Goal: Task Accomplishment & Management: Use online tool/utility

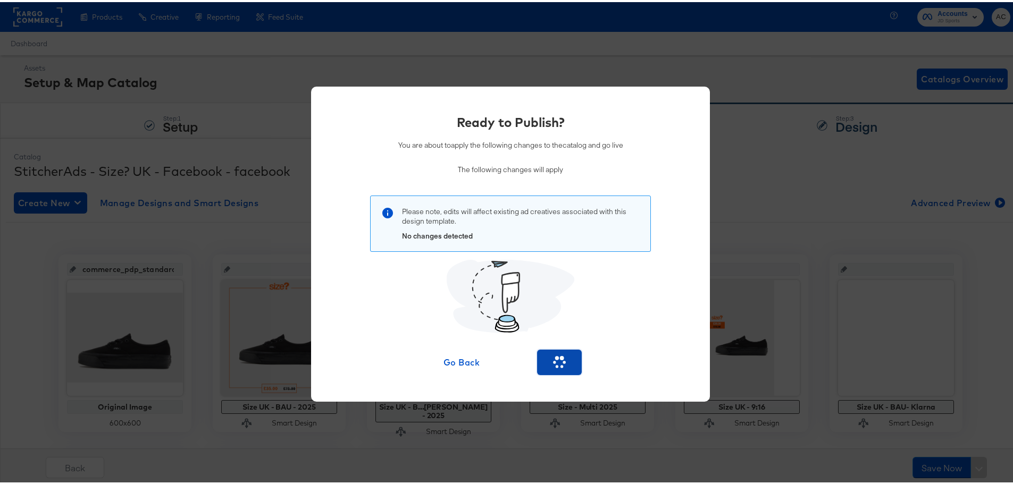
click at [554, 361] on icon "button" at bounding box center [559, 361] width 18 height 18
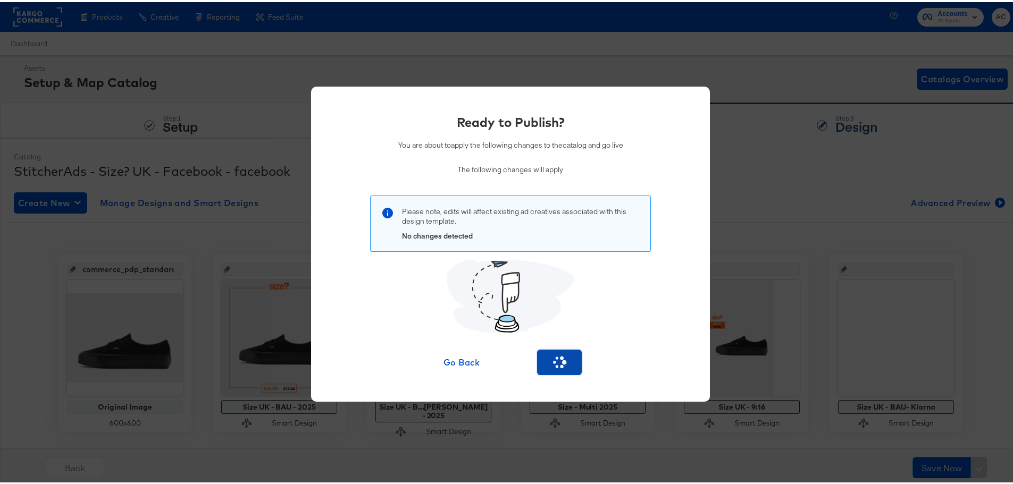
click at [554, 361] on icon "button" at bounding box center [559, 361] width 18 height 18
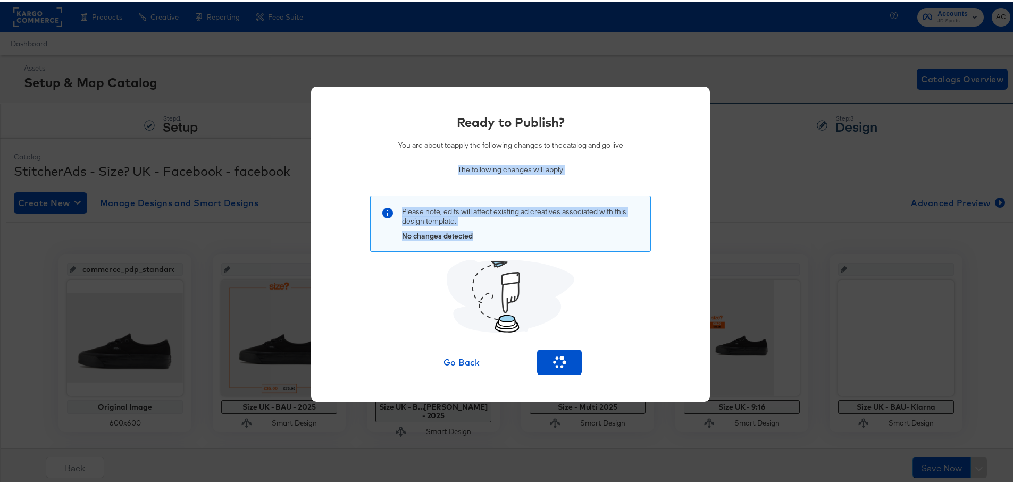
drag, startPoint x: 483, startPoint y: 229, endPoint x: 461, endPoint y: 174, distance: 58.5
click at [420, 176] on div "Ready to Publish? You are about to apply the following changes to the catalog a…" at bounding box center [510, 242] width 367 height 262
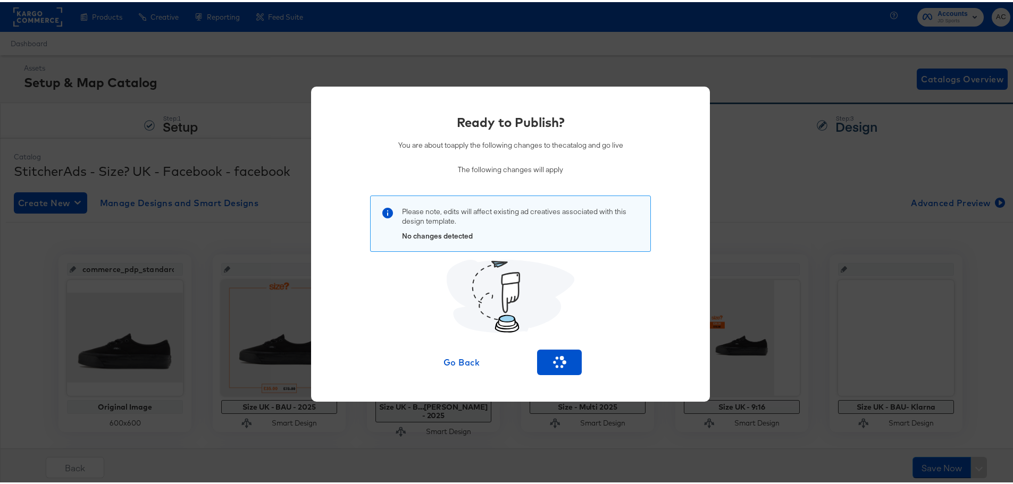
click at [412, 158] on div "You are about to apply the following changes to the catalog and go live The fol…" at bounding box center [510, 157] width 225 height 39
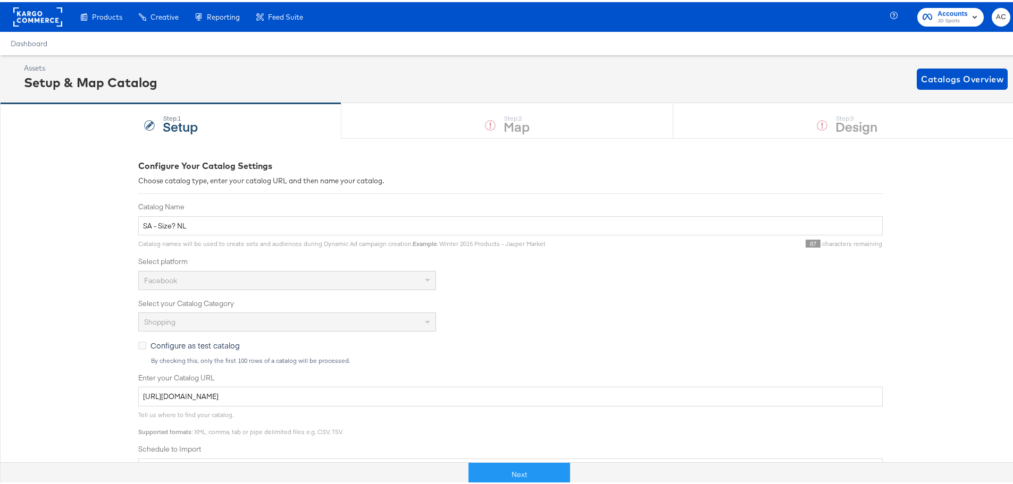
click at [942, 60] on div "Assets Setup & Map Catalog Catalogs Overview" at bounding box center [510, 77] width 1021 height 48
click at [940, 68] on button "Catalogs Overview" at bounding box center [962, 76] width 91 height 21
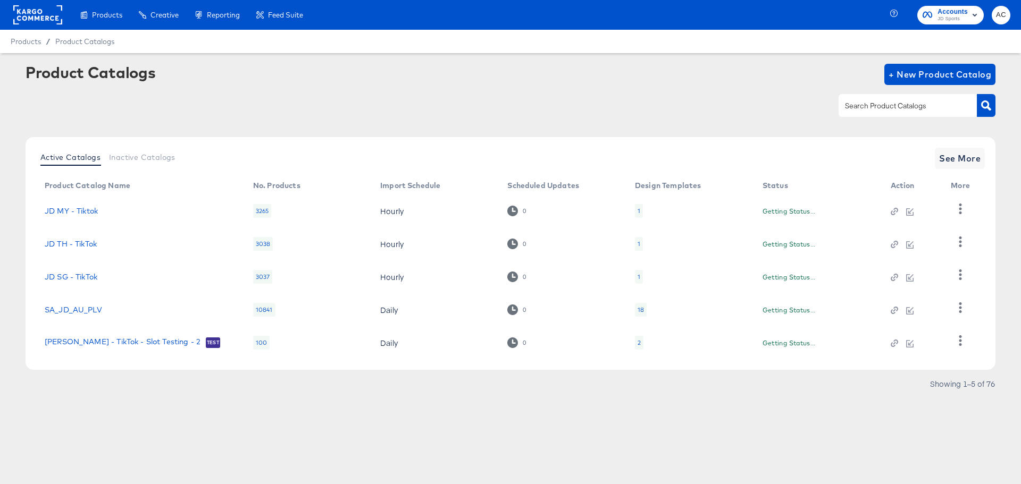
click at [914, 103] on input "text" at bounding box center [899, 106] width 113 height 12
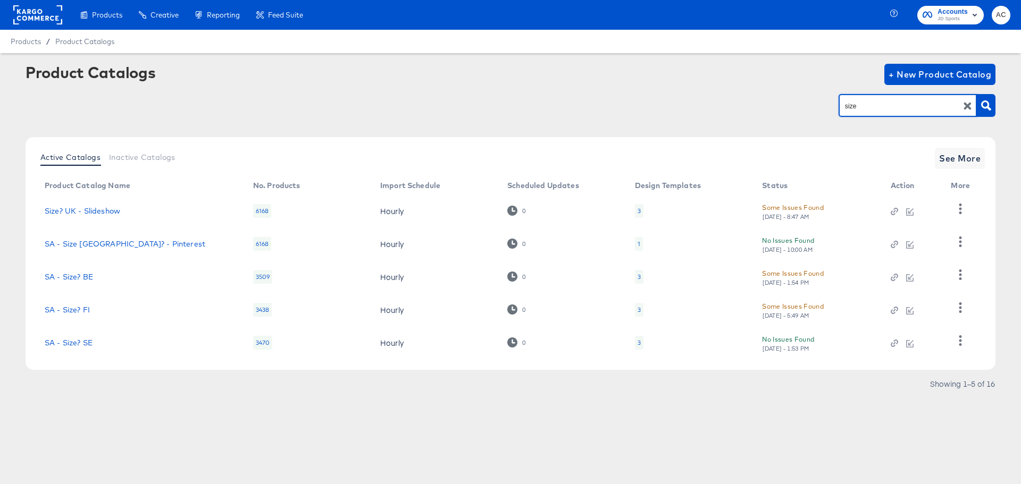
type input "size"
click at [947, 170] on div "Active Catalogs Inactive Catalogs See More Product Catalog Name No. Products Im…" at bounding box center [511, 253] width 970 height 233
click at [971, 160] on span "See More" at bounding box center [959, 158] width 41 height 15
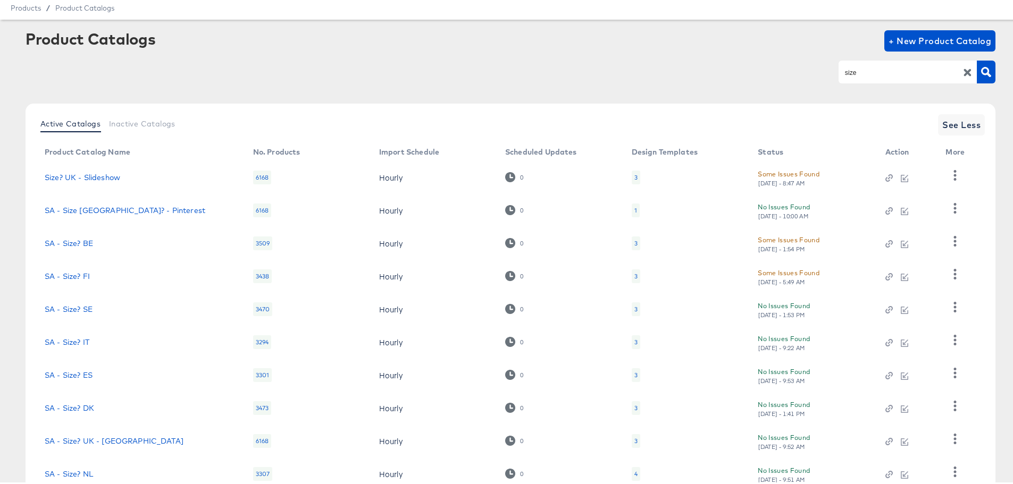
scroll to position [110, 0]
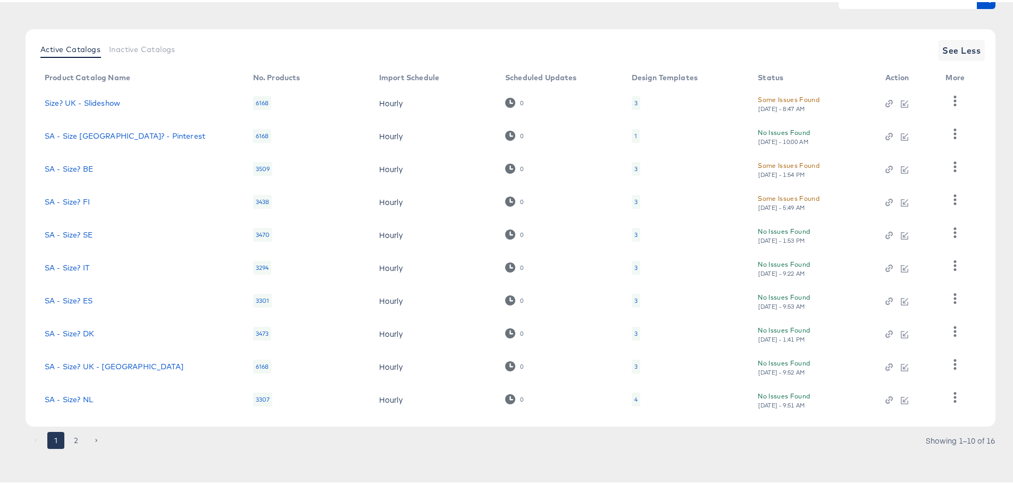
click at [72, 445] on button "2" at bounding box center [76, 438] width 17 height 17
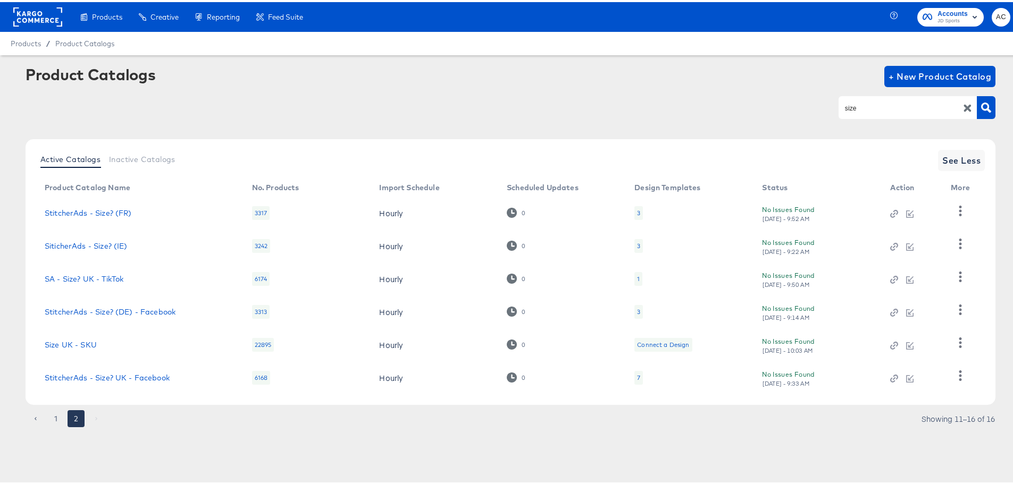
scroll to position [0, 0]
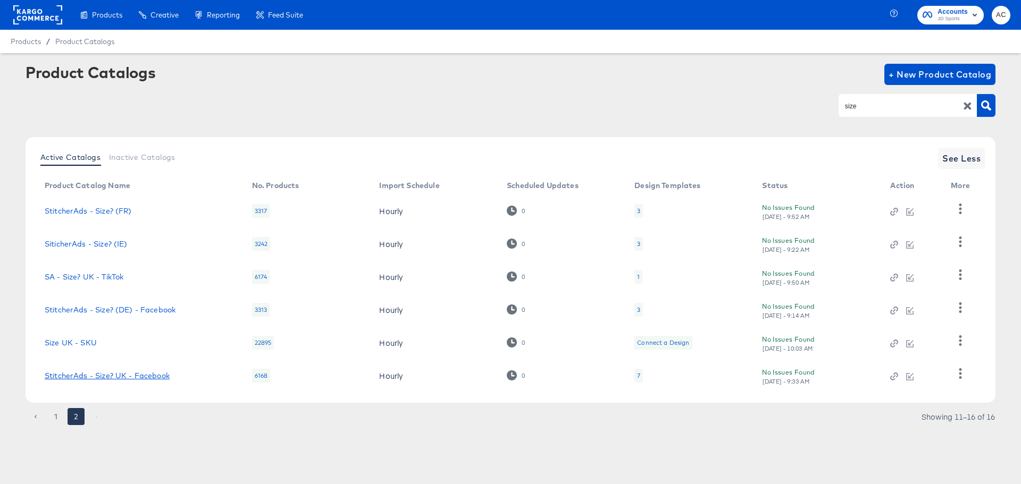
click at [136, 380] on link "StitcherAds - Size? UK - Facebook" at bounding box center [107, 376] width 125 height 9
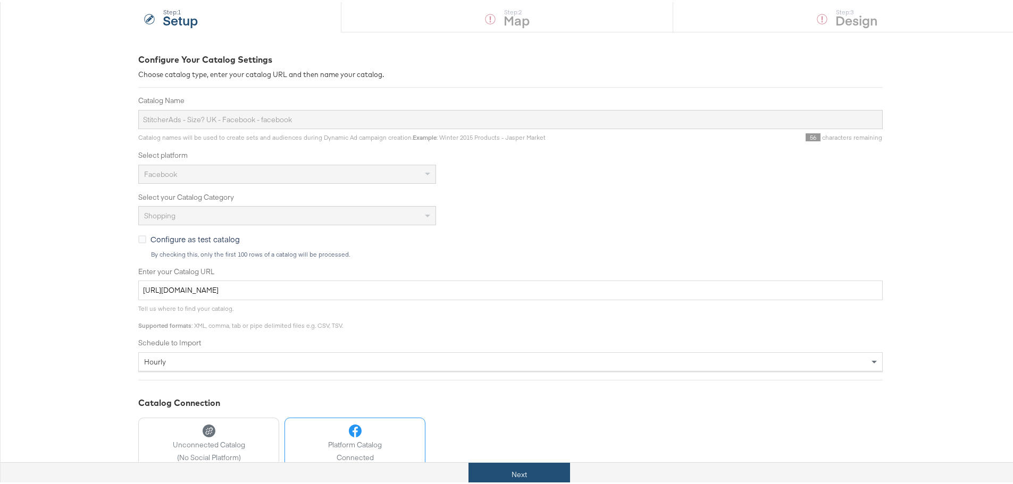
click at [538, 473] on button "Next" at bounding box center [520, 473] width 102 height 24
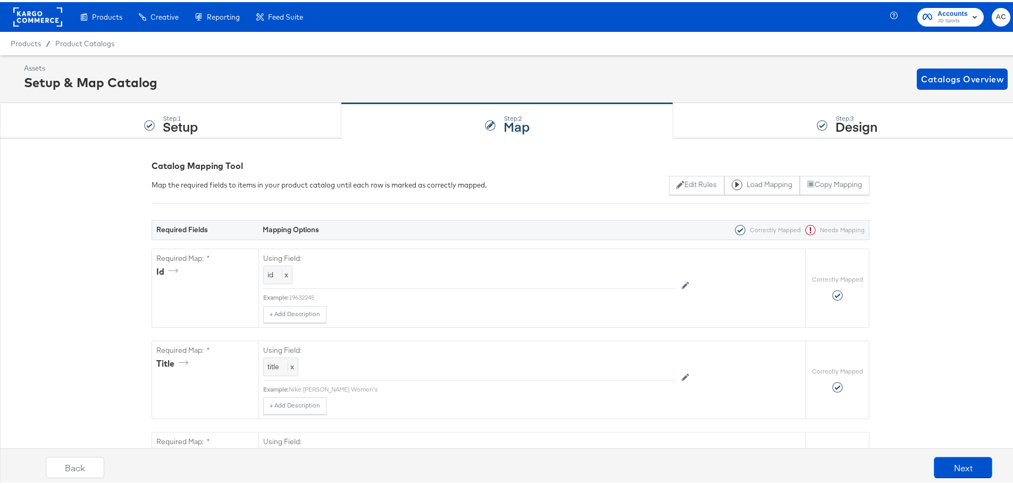
click at [805, 129] on div "Step: 3 Design" at bounding box center [847, 119] width 348 height 35
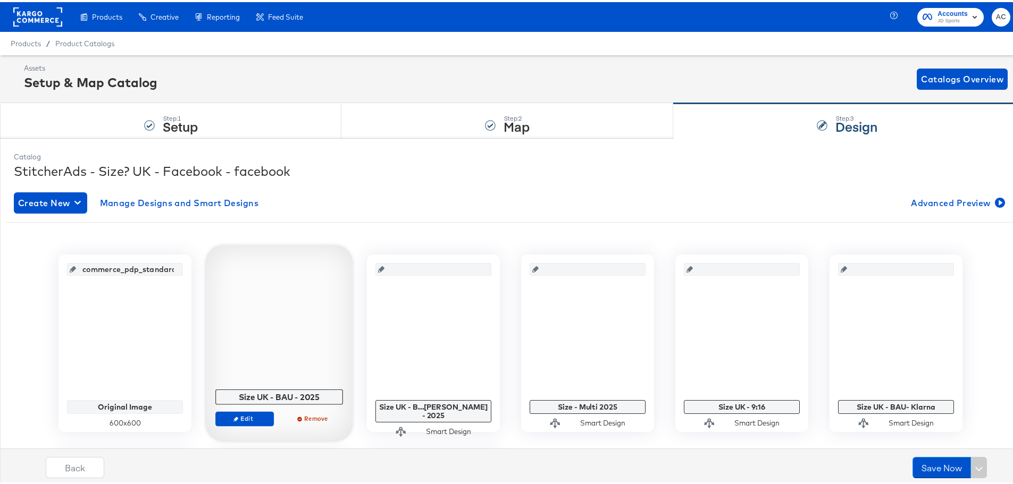
scroll to position [160, 0]
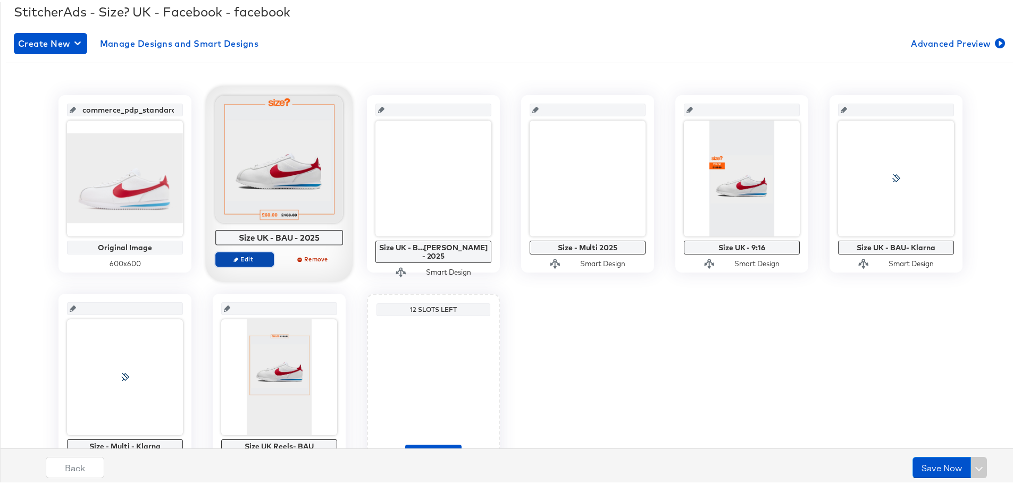
click at [243, 260] on span "Edit" at bounding box center [244, 257] width 49 height 8
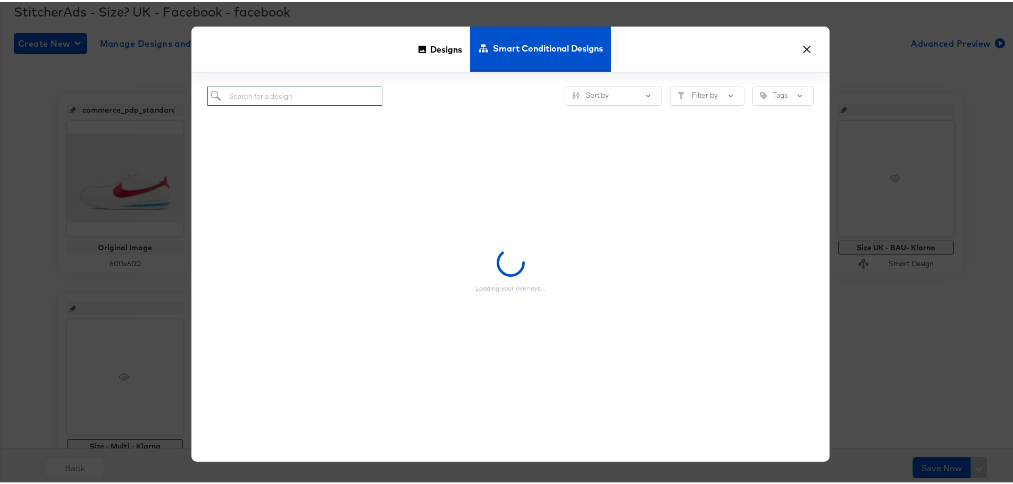
click at [265, 100] on input "search" at bounding box center [294, 95] width 175 height 20
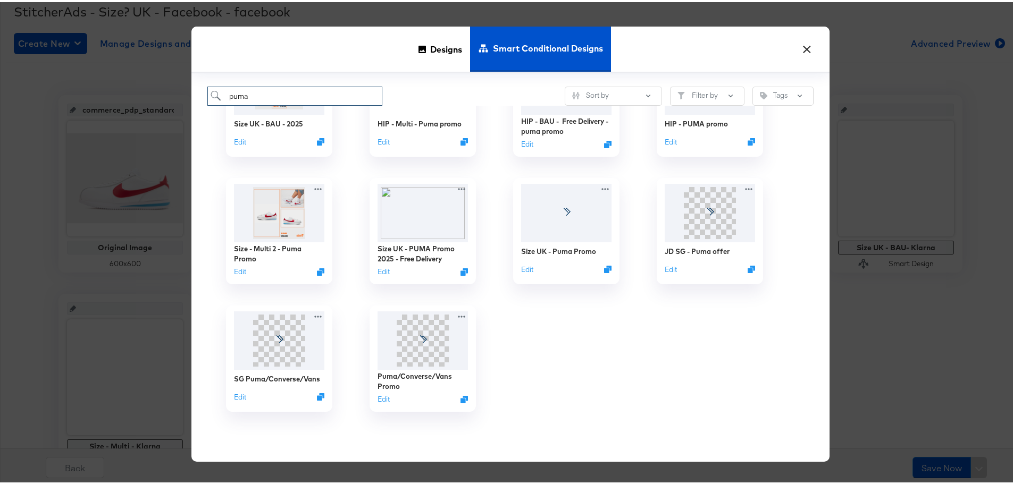
scroll to position [79, 0]
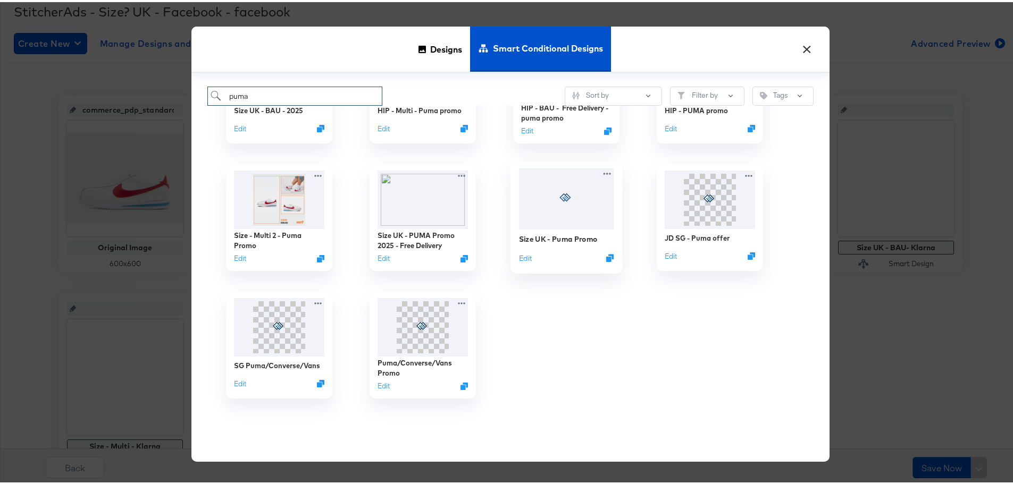
type input "puma"
click at [572, 220] on div at bounding box center [566, 196] width 95 height 61
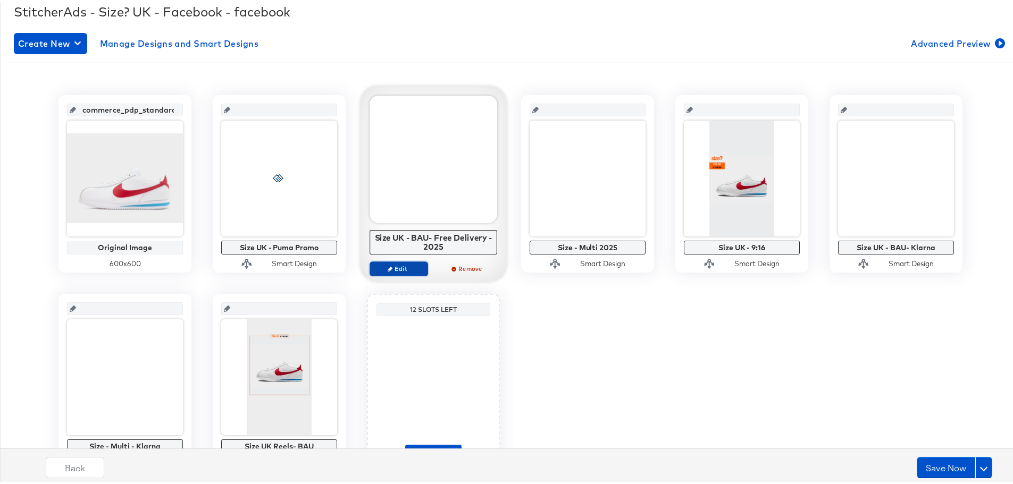
click at [402, 265] on span "Edit" at bounding box center [398, 267] width 49 height 8
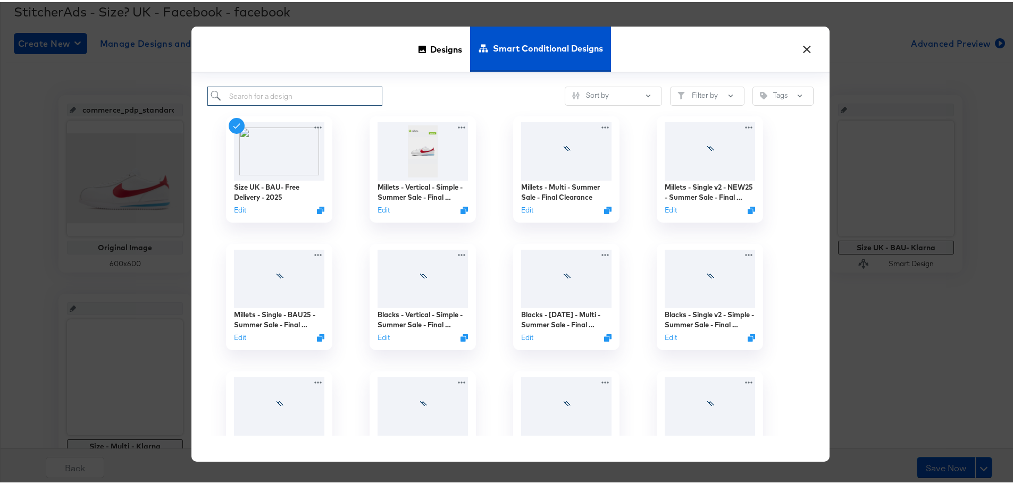
drag, startPoint x: 305, startPoint y: 99, endPoint x: 311, endPoint y: 89, distance: 11.4
click at [307, 91] on input "search" at bounding box center [294, 95] width 175 height 20
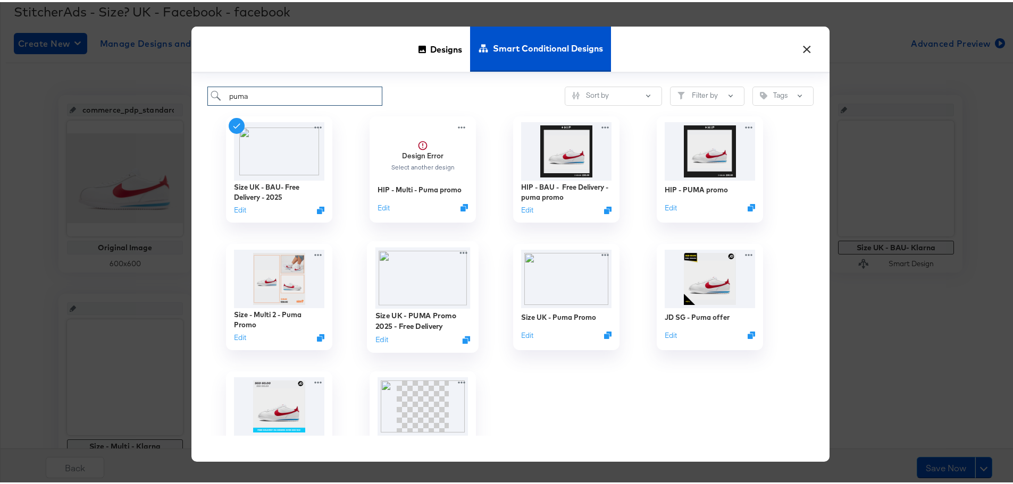
type input "puma"
click at [421, 287] on img at bounding box center [422, 276] width 95 height 61
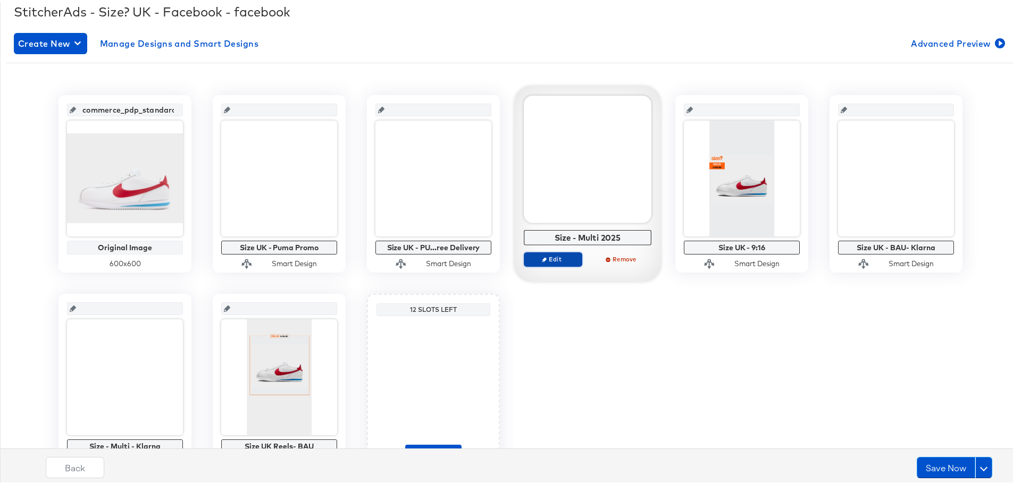
click at [542, 260] on icon "button" at bounding box center [544, 257] width 5 height 5
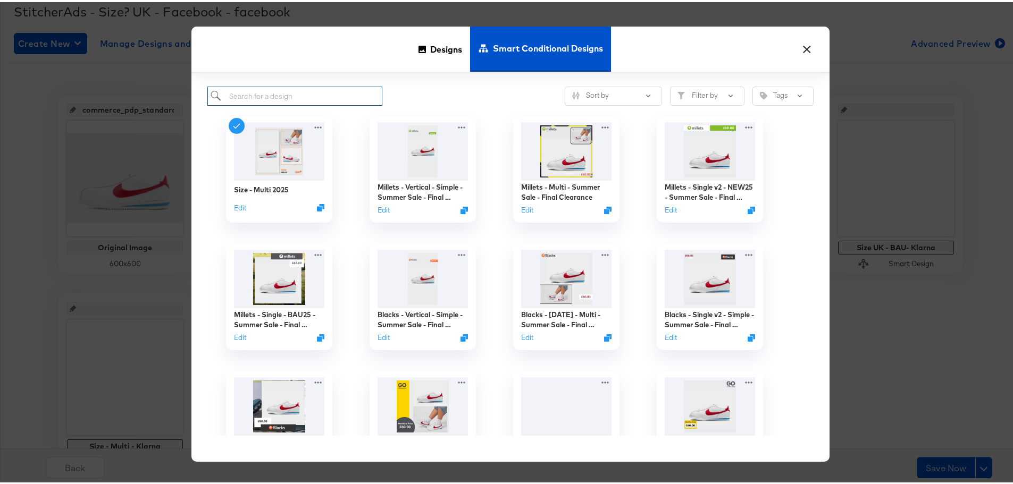
click at [323, 98] on input "search" at bounding box center [294, 95] width 175 height 20
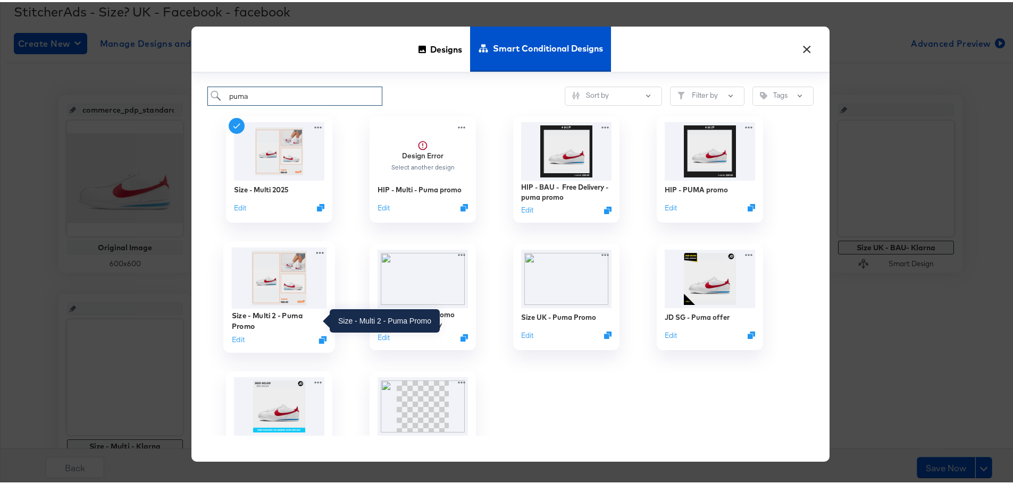
type input "puma"
click at [276, 312] on div "Size - Multi 2 - Puma Promo" at bounding box center [279, 318] width 95 height 21
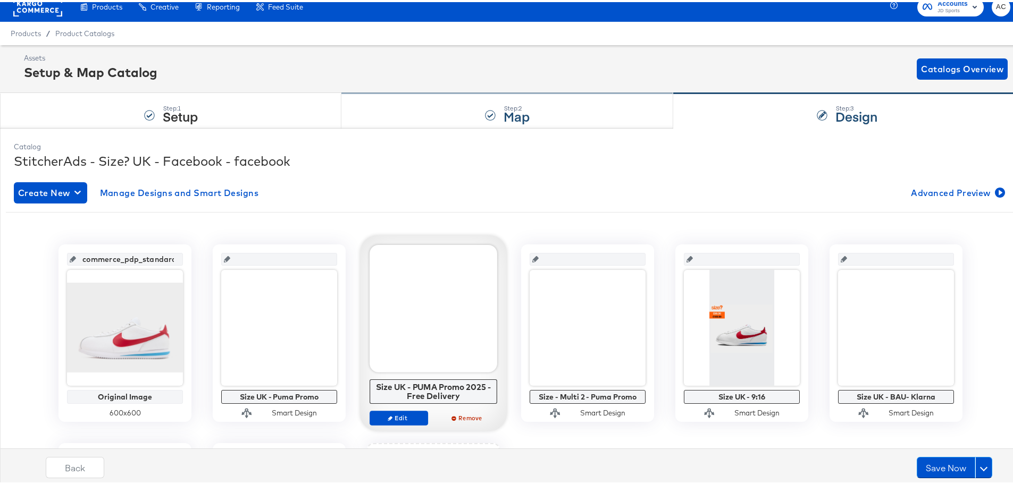
scroll to position [0, 0]
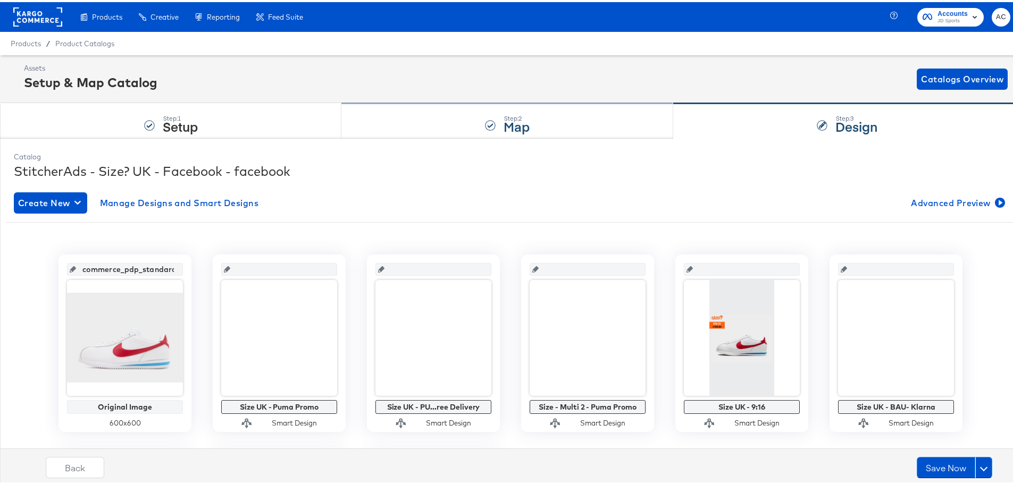
click at [504, 122] on strong "Map" at bounding box center [517, 124] width 26 height 18
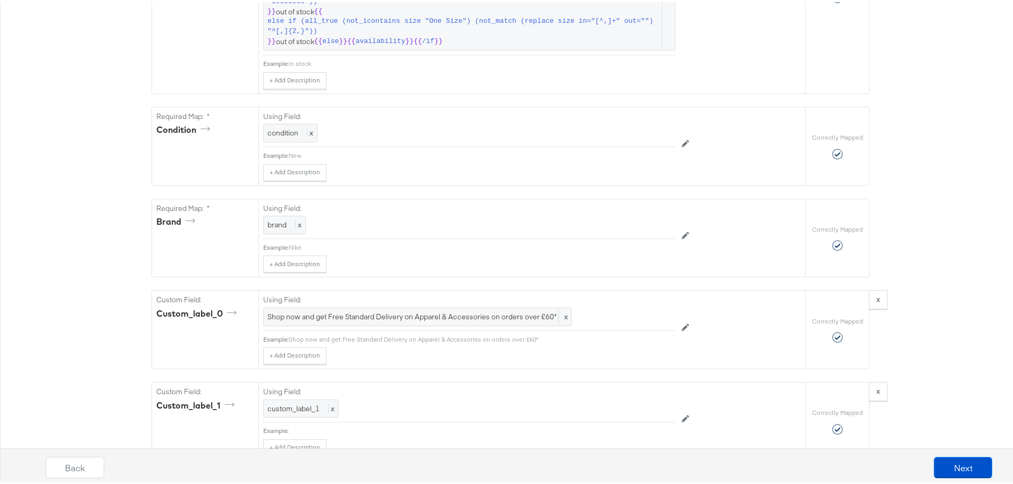
scroll to position [1064, 0]
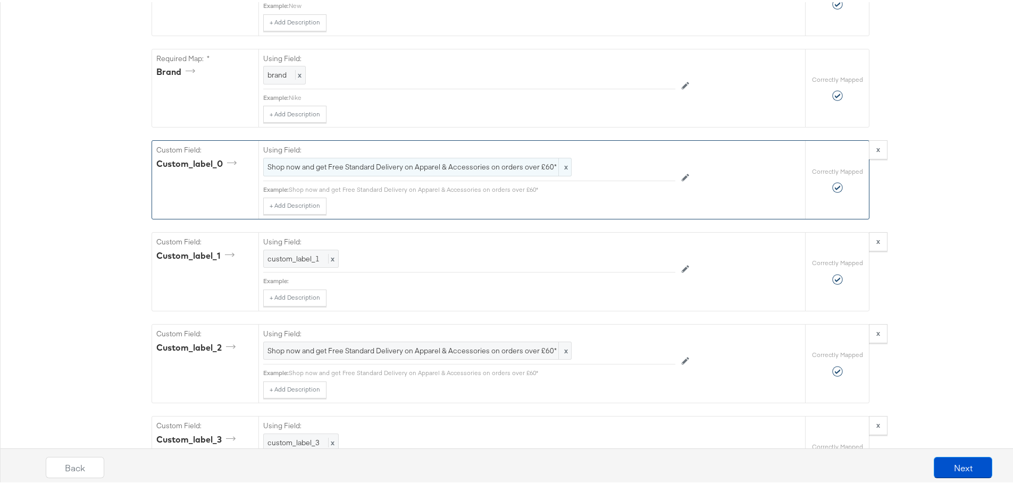
click at [362, 166] on span "Shop now and get Free Standard Delivery on Apparel & Accessories on orders over…" at bounding box center [418, 165] width 300 height 10
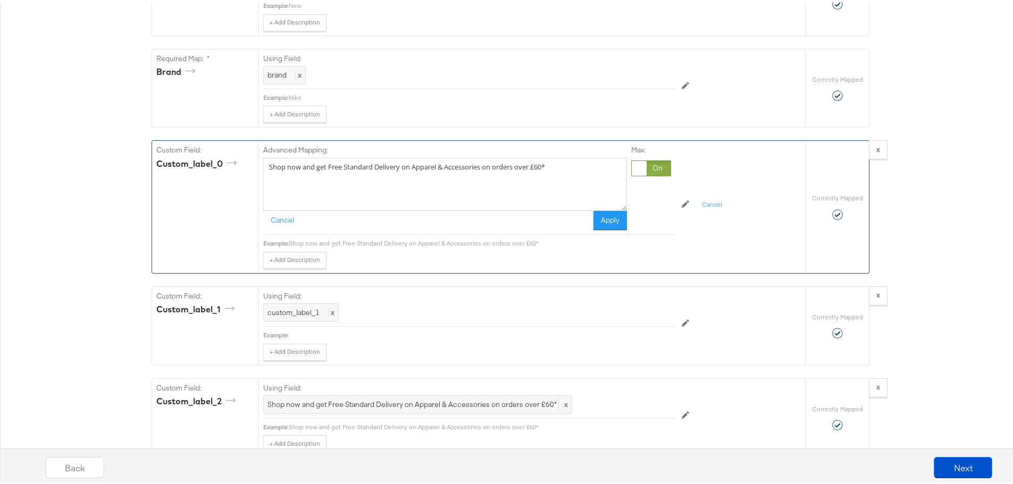
click at [566, 178] on textarea "Shop now and get Free Standard Delivery on Apparel & Accessories on orders over…" at bounding box center [445, 182] width 364 height 53
drag, startPoint x: 361, startPoint y: 173, endPoint x: 514, endPoint y: 172, distance: 153.2
click at [514, 172] on textarea "Shop now and get Free Standard Delivery on Apparel & Accessories on orders over…" at bounding box center [445, 182] width 364 height 53
click at [531, 201] on textarea "Shop now and get Free Standard Delivery on Apparel & Accessories on orders over…" at bounding box center [445, 182] width 364 height 53
click at [611, 227] on button "Apply" at bounding box center [611, 218] width 34 height 19
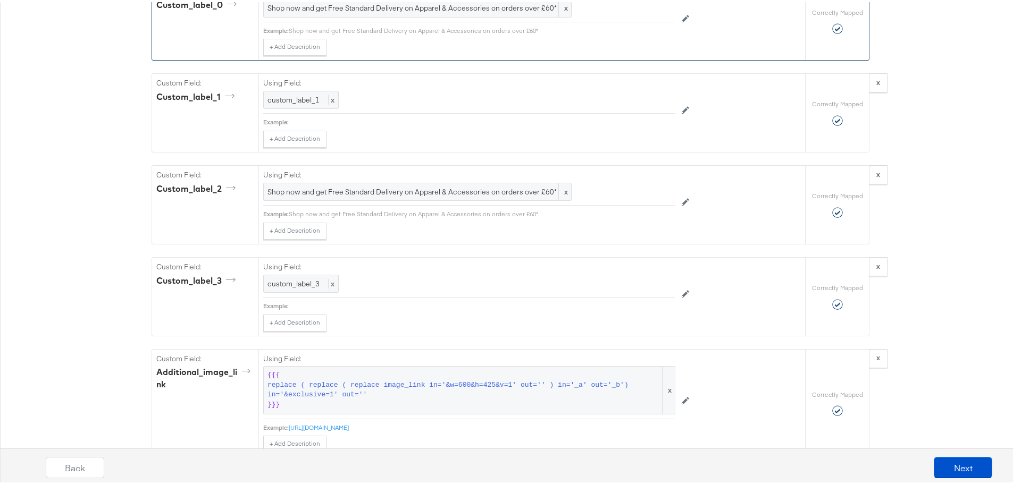
scroll to position [1223, 0]
click at [959, 474] on button "Next" at bounding box center [963, 465] width 59 height 21
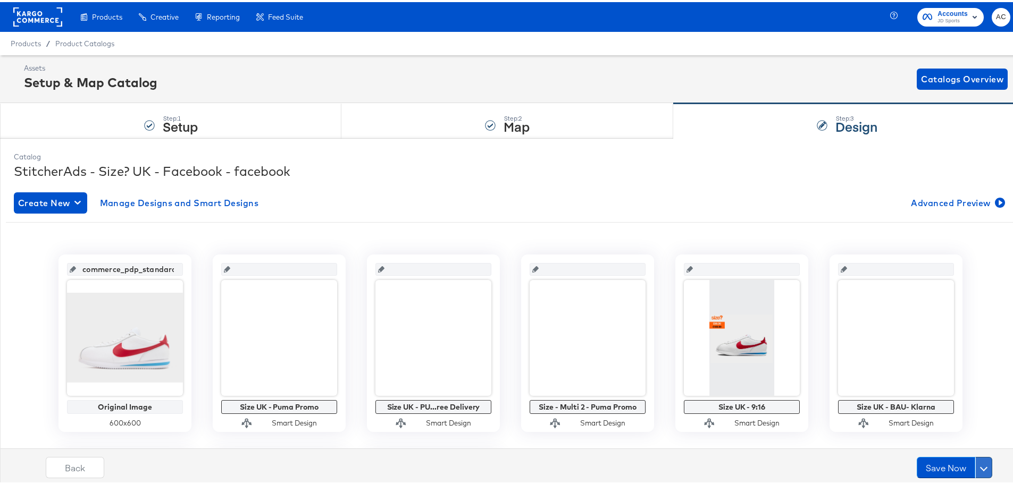
click at [980, 465] on span at bounding box center [983, 465] width 7 height 7
click at [952, 442] on div "Schedule Save" at bounding box center [958, 445] width 48 height 10
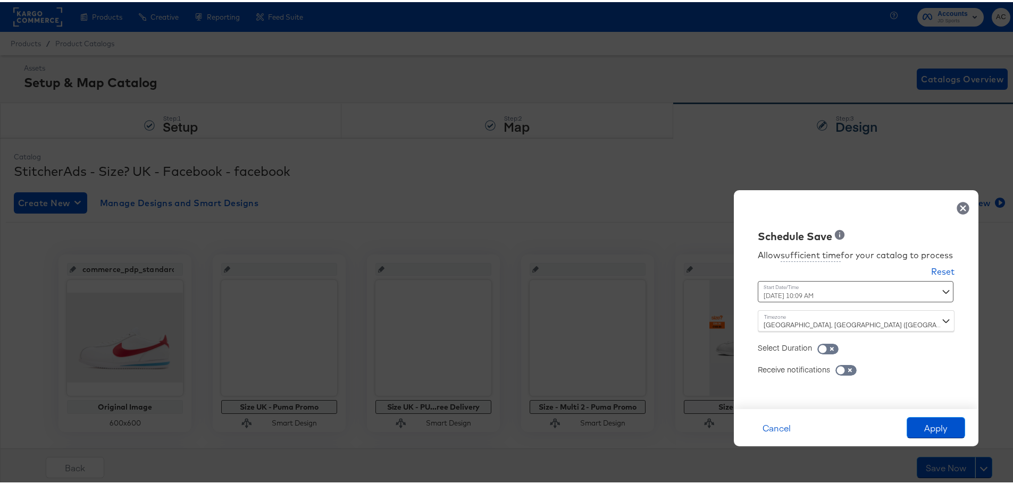
click at [810, 300] on div "[DATE] 10:09 AM ‹ [DATE] › Su Mo Tu We Th Fr Sa 31 1 2 3 4 5 6 7 8 9 10 11 12 1…" at bounding box center [830, 289] width 144 height 21
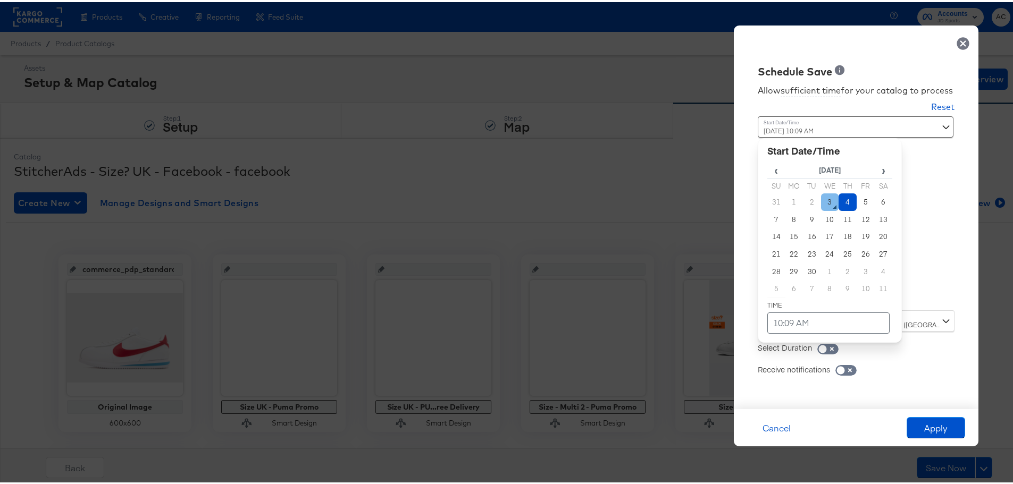
click at [821, 196] on td "3" at bounding box center [830, 200] width 18 height 18
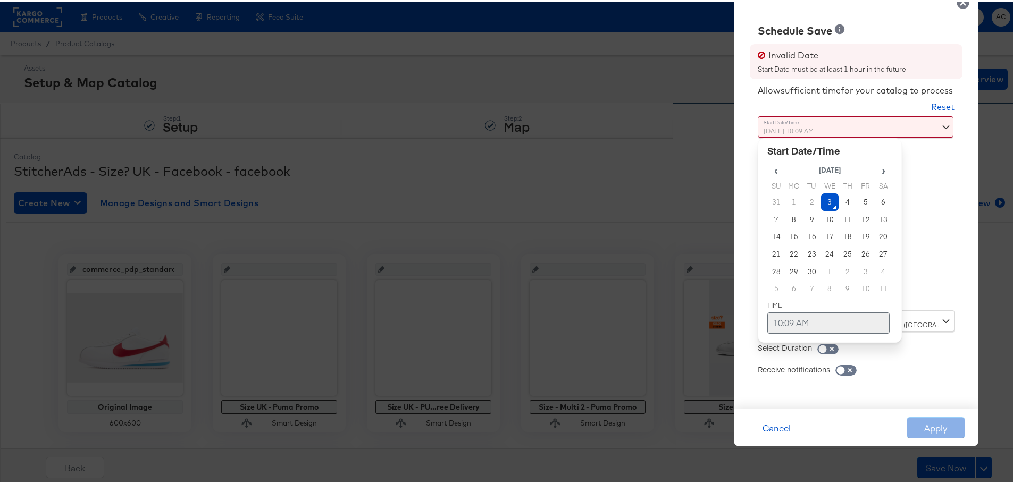
click at [802, 319] on td "10:09 AM" at bounding box center [828, 321] width 122 height 21
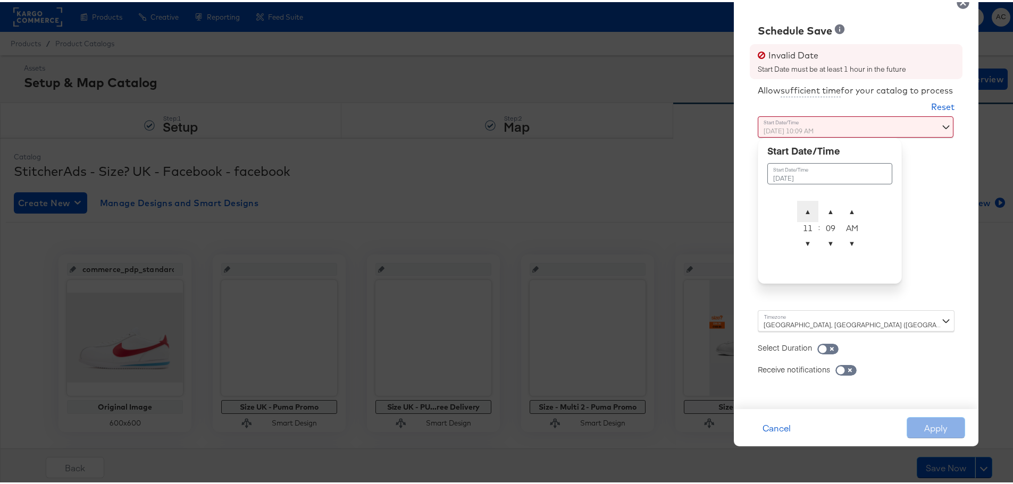
click at [797, 215] on span "▲" at bounding box center [807, 209] width 21 height 21
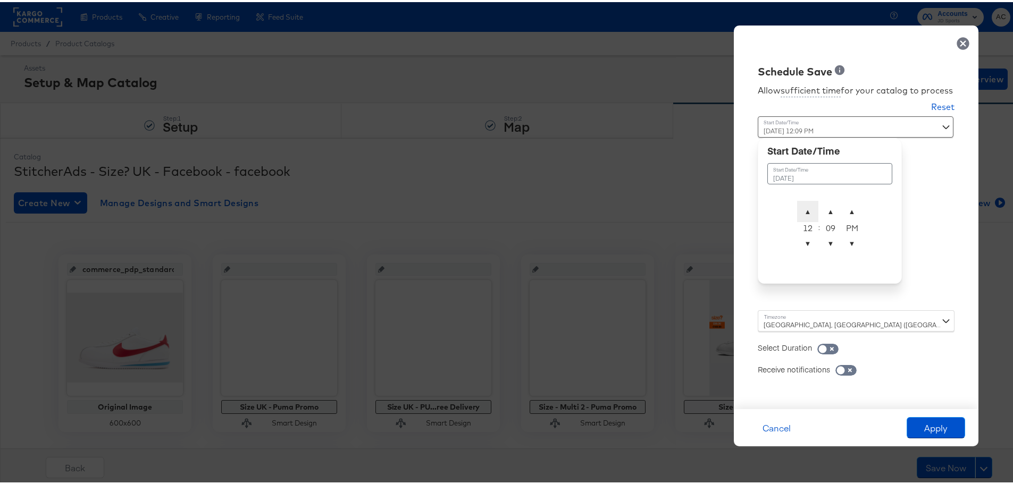
click at [797, 215] on span "▲" at bounding box center [807, 209] width 21 height 21
click at [804, 252] on td "▲ 3 ▼ : ▲ 09 ▼ ▲ PM ▼" at bounding box center [830, 226] width 66 height 57
click at [804, 243] on span "▼" at bounding box center [807, 241] width 21 height 21
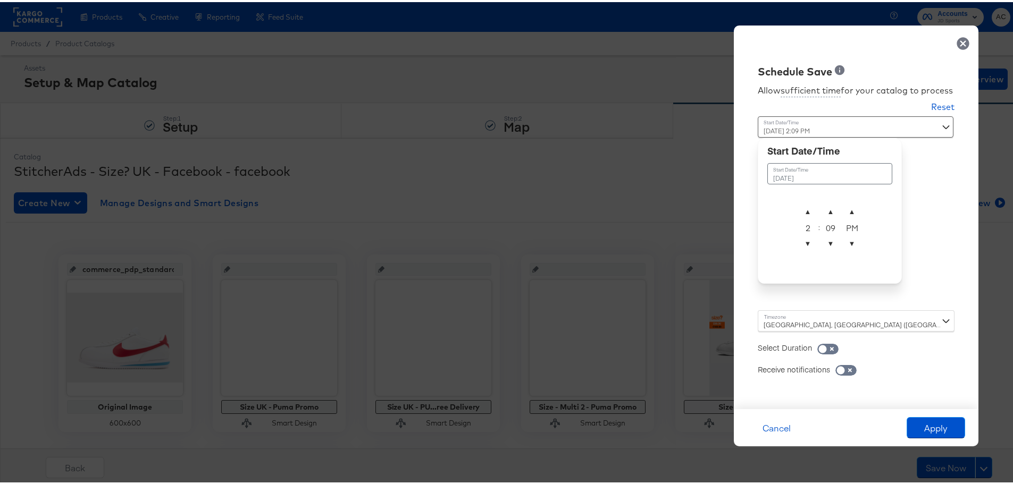
click at [797, 253] on td "▲ 2 ▼ : ▲ 09 ▼ ▲ PM ▼" at bounding box center [830, 226] width 66 height 57
click at [804, 243] on span "▼" at bounding box center [807, 241] width 21 height 21
click at [820, 245] on span "▼" at bounding box center [830, 241] width 21 height 21
click at [797, 245] on span "▼" at bounding box center [807, 241] width 21 height 21
click at [788, 209] on tbody "▲ 12 ▼ : ▲ 08 ▼ ▲ PM ▼" at bounding box center [829, 226] width 125 height 57
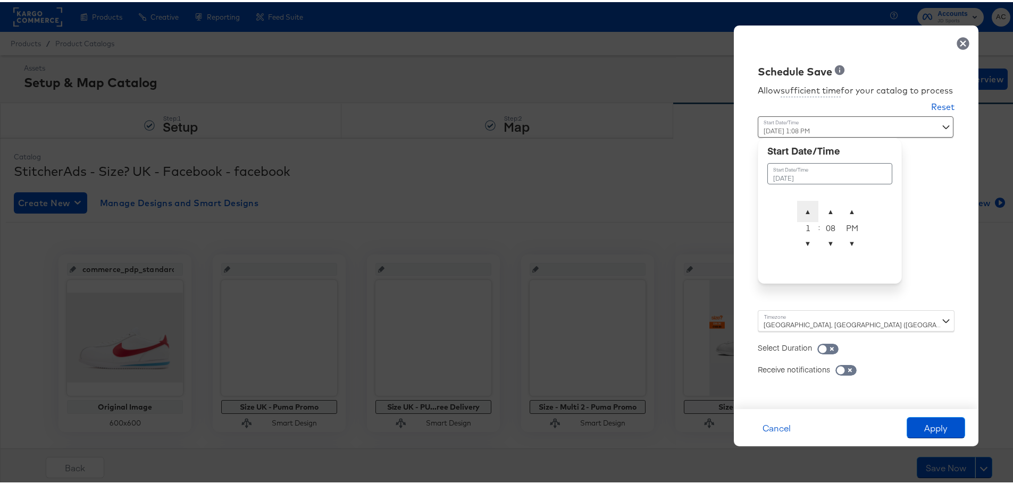
click at [797, 212] on span "▲" at bounding box center [807, 209] width 21 height 21
click at [825, 248] on span "▼" at bounding box center [830, 241] width 21 height 21
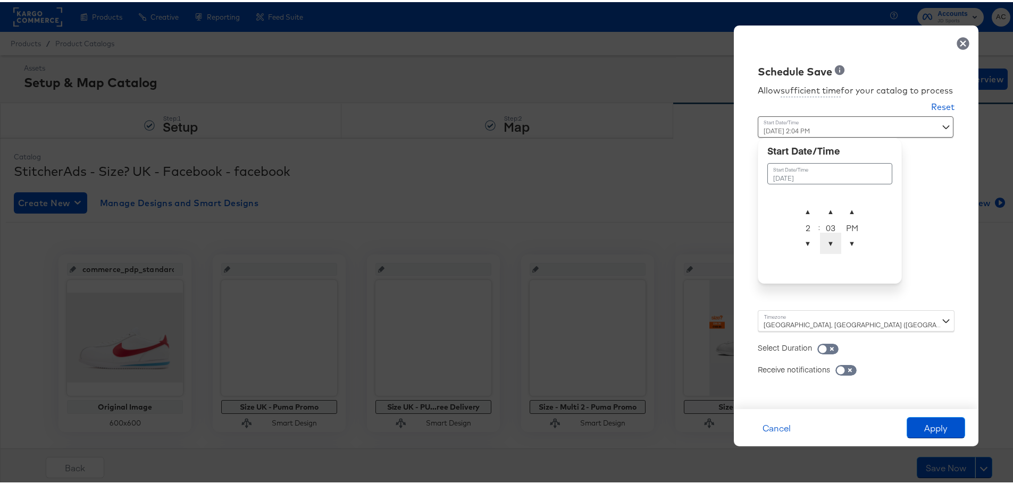
click at [825, 248] on span "▼" at bounding box center [830, 241] width 21 height 21
type input "[DATE] 2:00 PM"
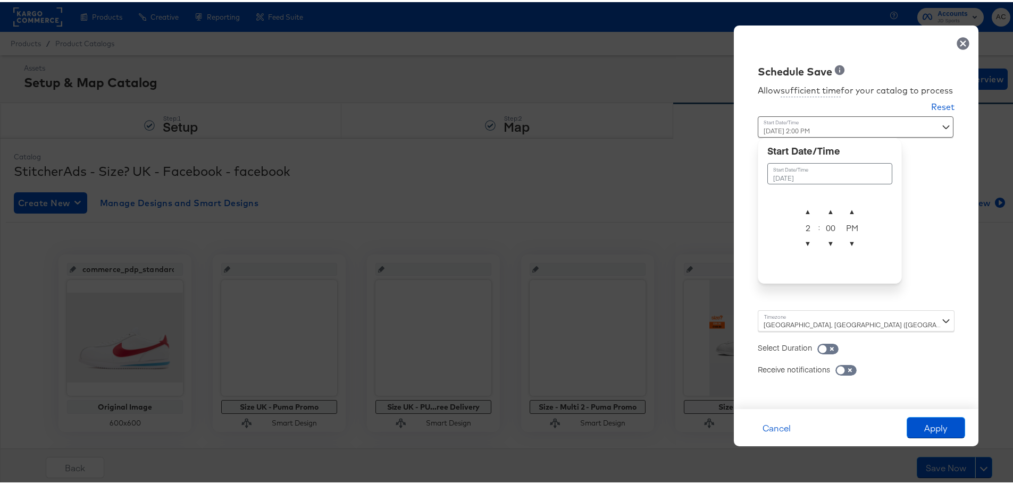
click at [934, 234] on div "Allow sufficient time for your catalog to process Reset Time : [DATE] 2:00 PM S…" at bounding box center [856, 237] width 229 height 320
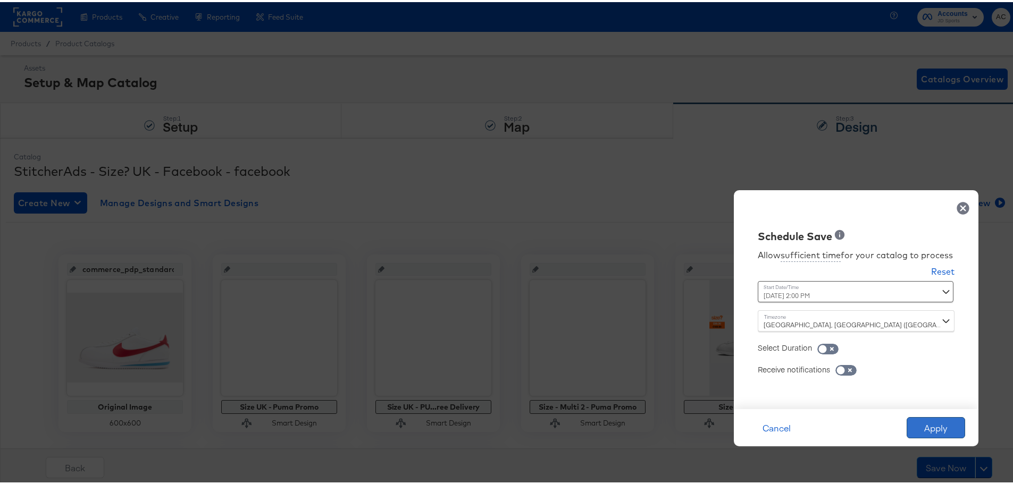
click at [922, 420] on button "Apply" at bounding box center [936, 425] width 59 height 21
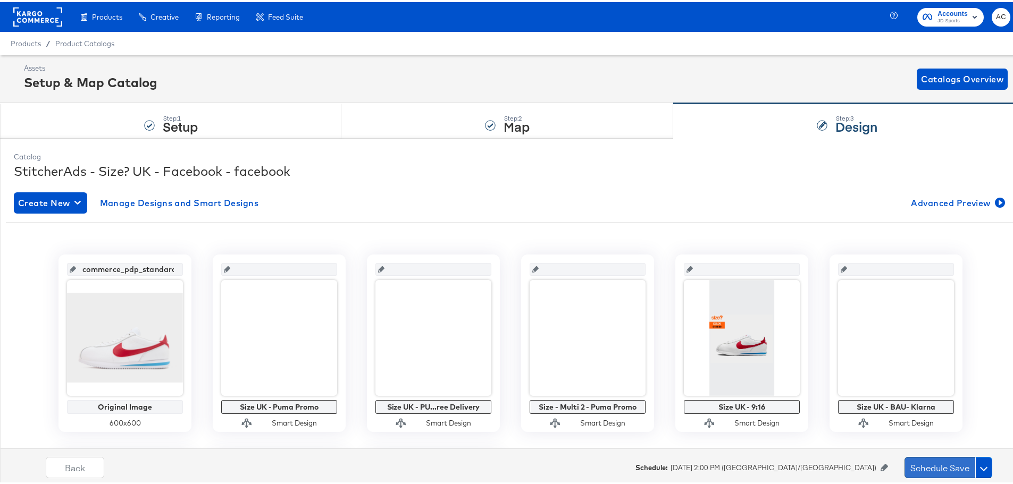
click at [917, 468] on button "Schedule Save" at bounding box center [940, 465] width 71 height 21
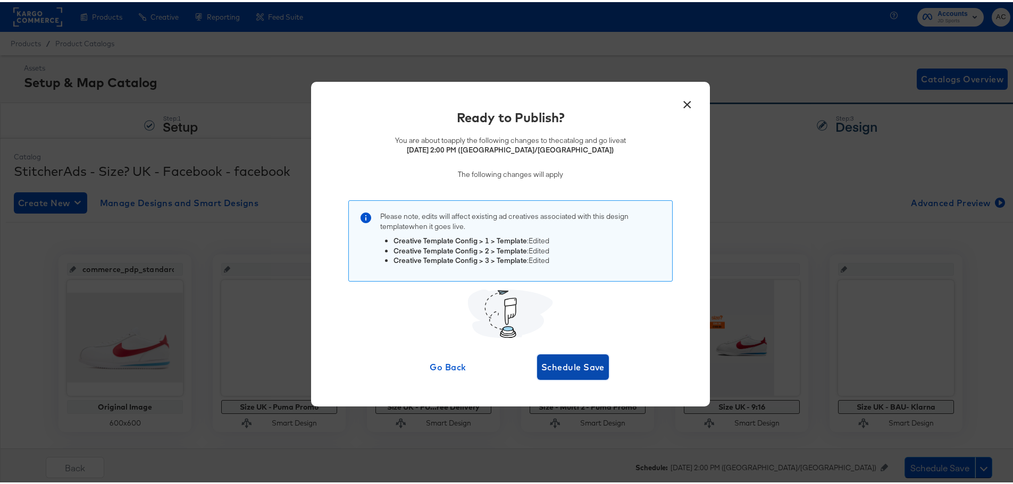
click at [586, 374] on button "Schedule Save" at bounding box center [573, 366] width 72 height 26
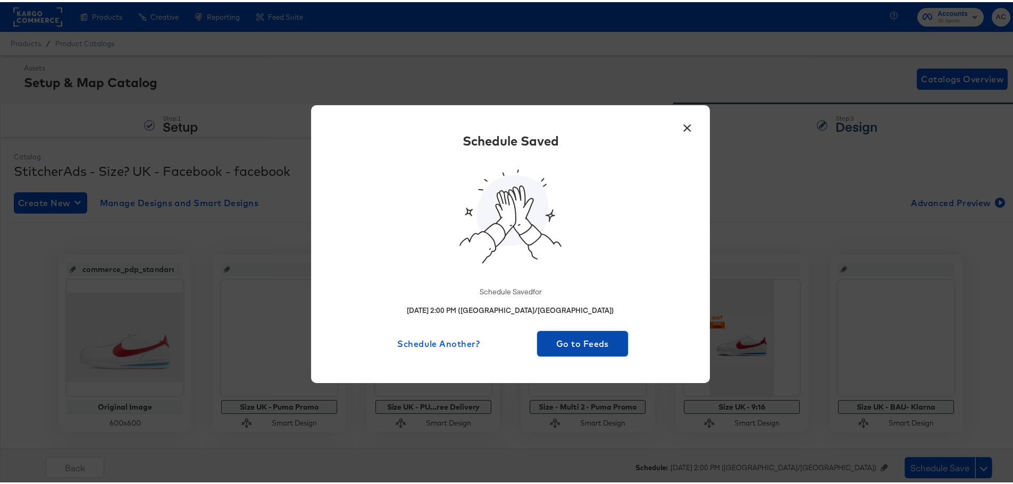
click at [575, 339] on span "Go to Feeds" at bounding box center [582, 342] width 82 height 15
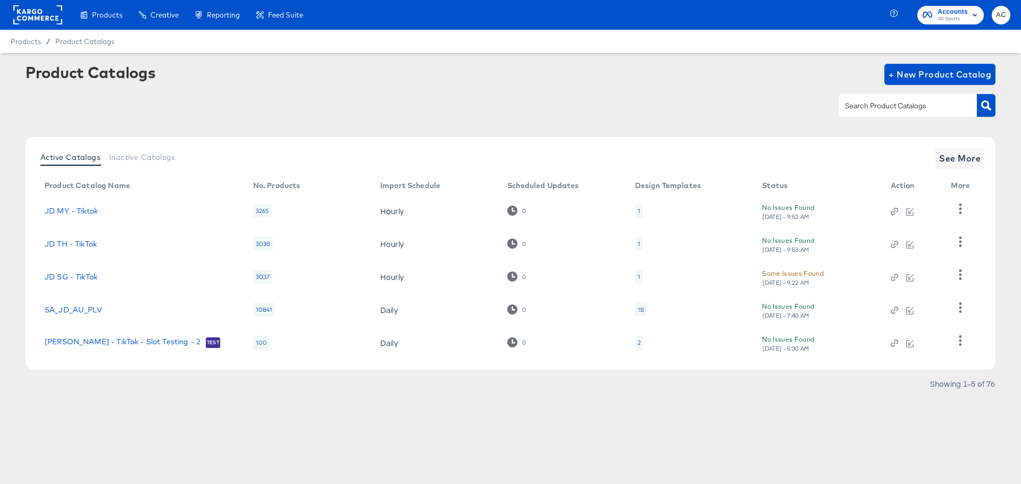
click at [917, 99] on div at bounding box center [908, 105] width 138 height 22
type input "hip"
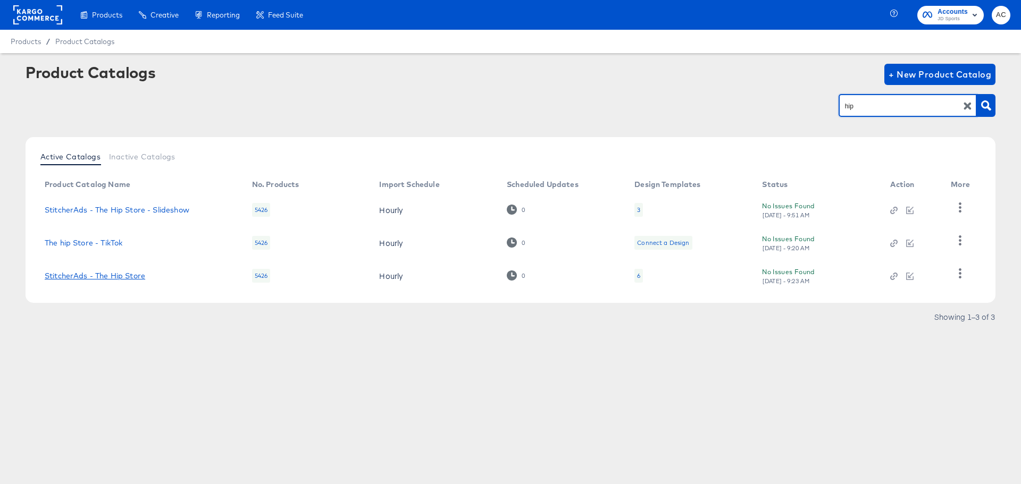
click at [119, 274] on link "StitcherAds - The Hip Store" at bounding box center [95, 276] width 101 height 9
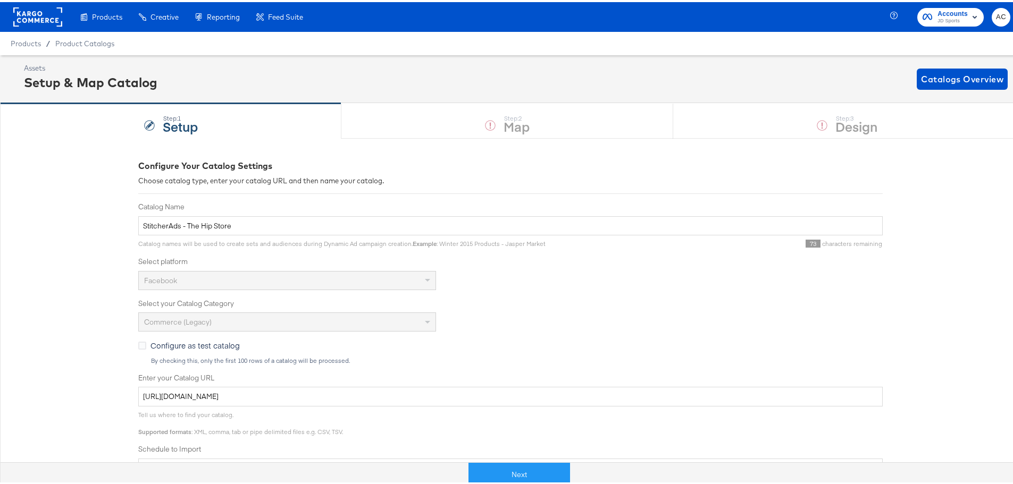
scroll to position [180, 0]
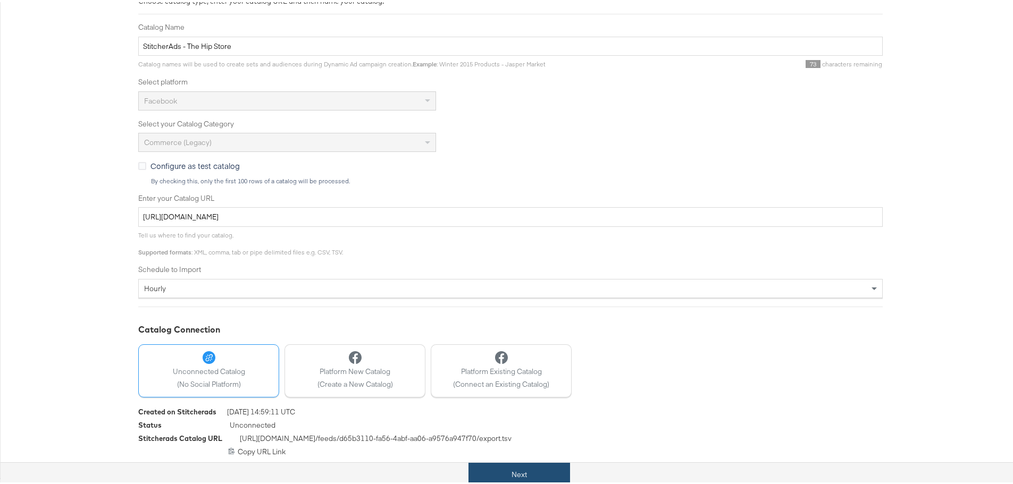
click at [532, 463] on button "Next" at bounding box center [520, 473] width 102 height 24
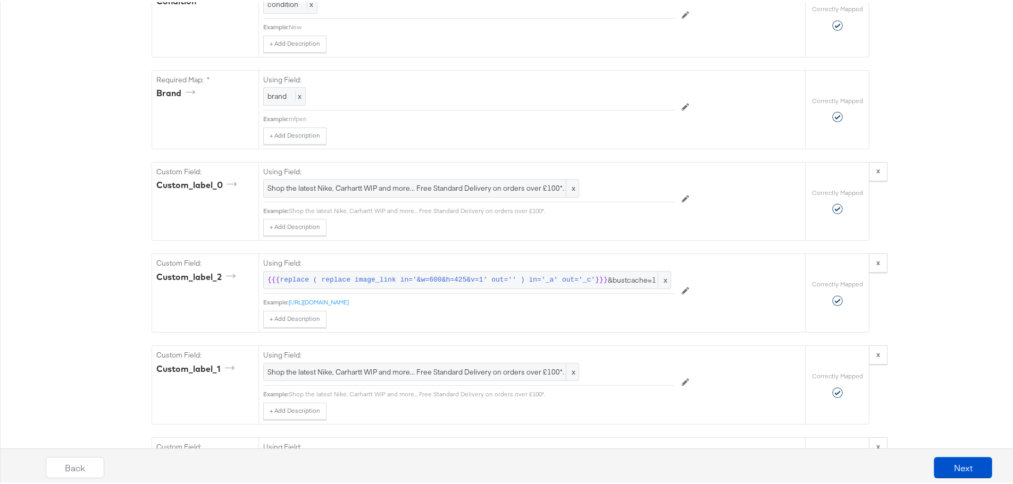
scroll to position [1010, 0]
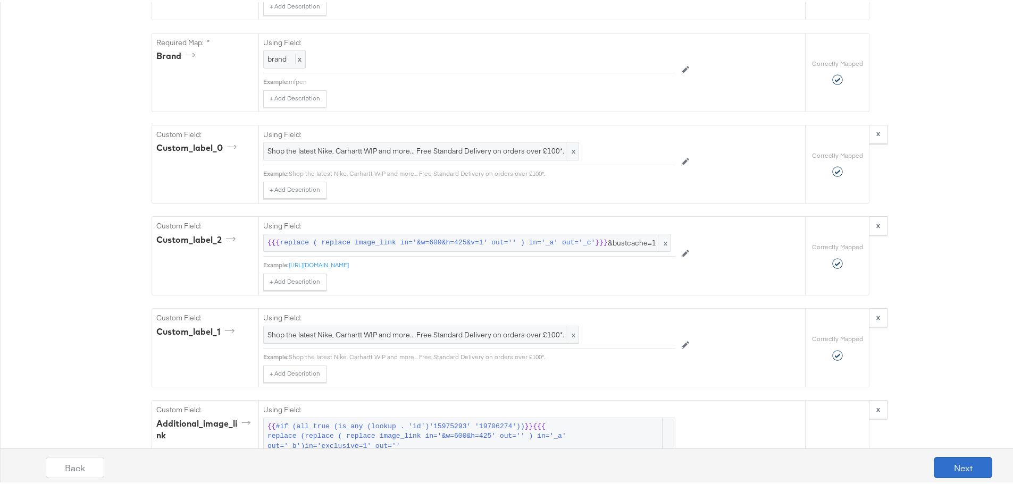
click at [949, 468] on button "Next" at bounding box center [963, 465] width 59 height 21
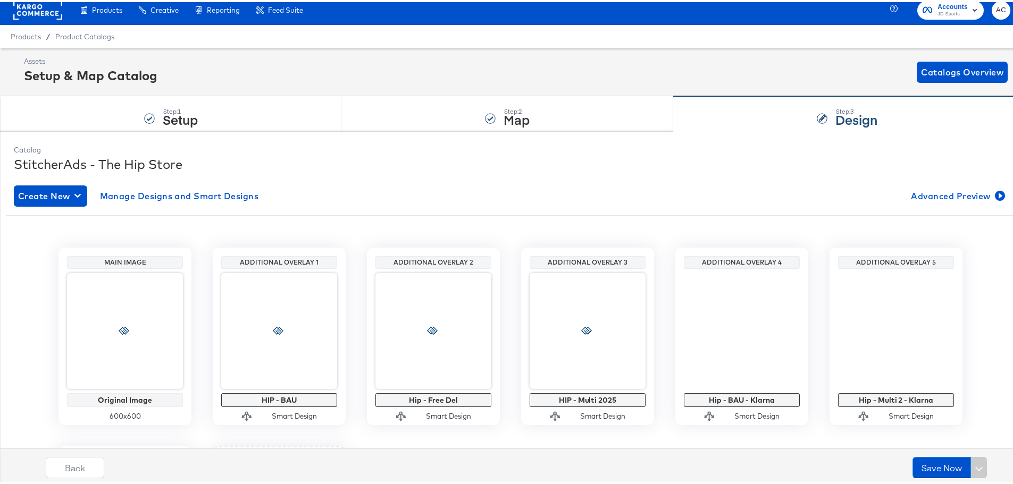
scroll to position [106, 0]
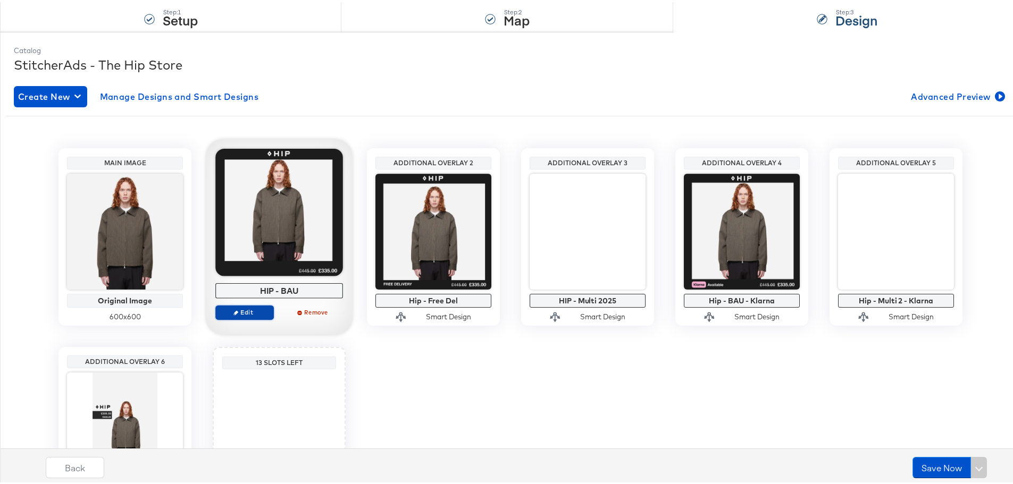
click at [243, 318] on button "Edit" at bounding box center [244, 310] width 59 height 15
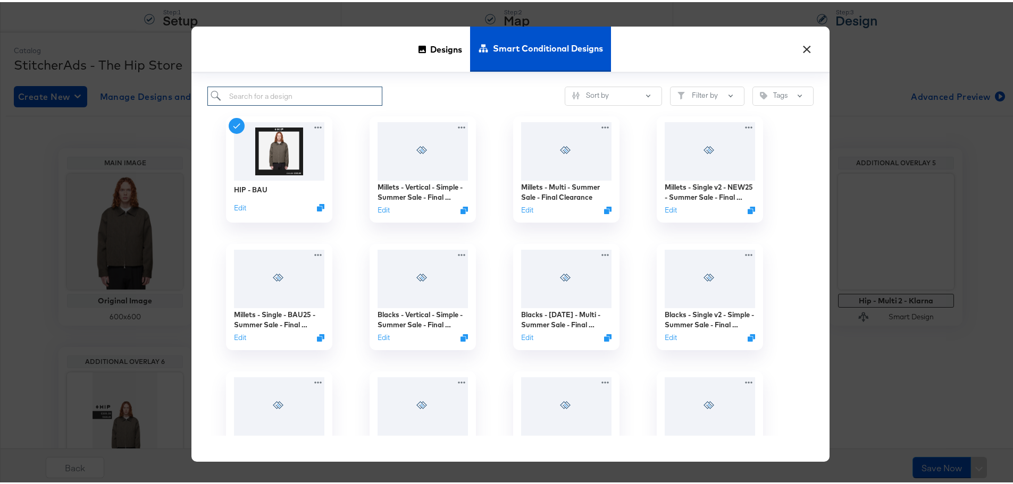
click at [302, 90] on input "search" at bounding box center [294, 95] width 175 height 20
type input "hip"
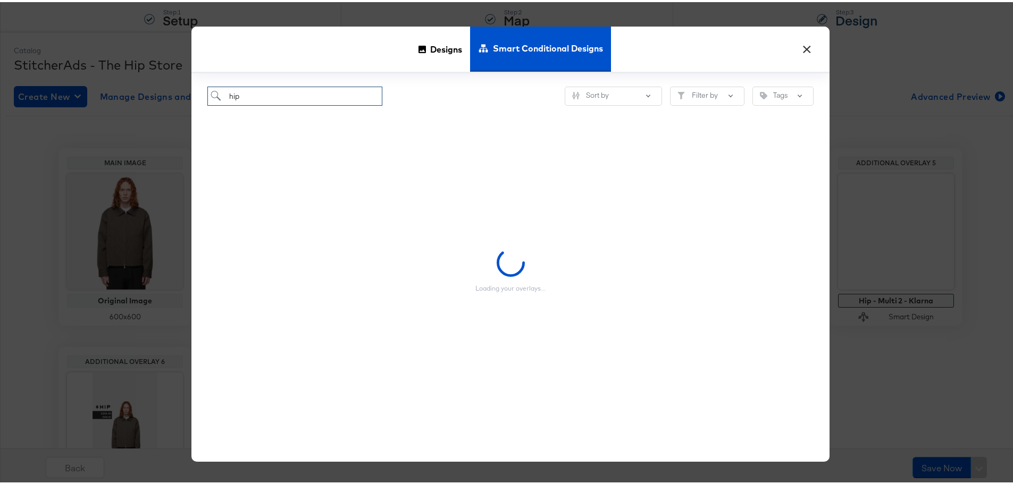
drag, startPoint x: 298, startPoint y: 90, endPoint x: 129, endPoint y: 70, distance: 170.4
click at [129, 70] on div "× Designs Smart Conditional Designs hip Sort by Filter by Tags Loading your ove…" at bounding box center [510, 242] width 1021 height 484
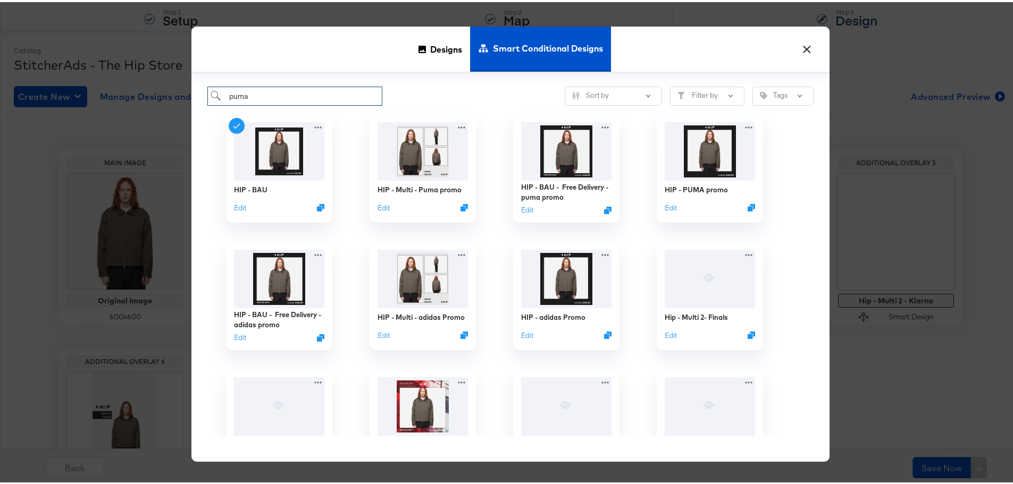
type input "puma"
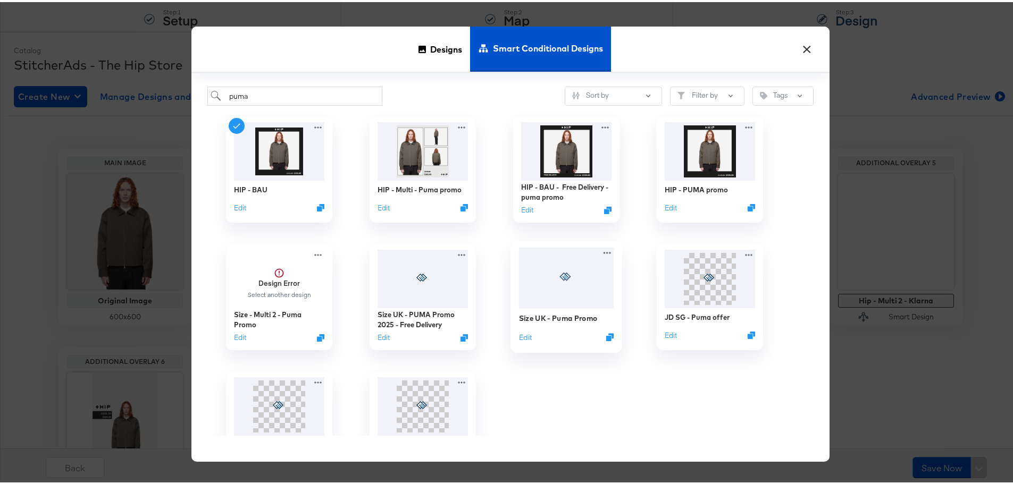
click at [579, 304] on div at bounding box center [566, 276] width 95 height 61
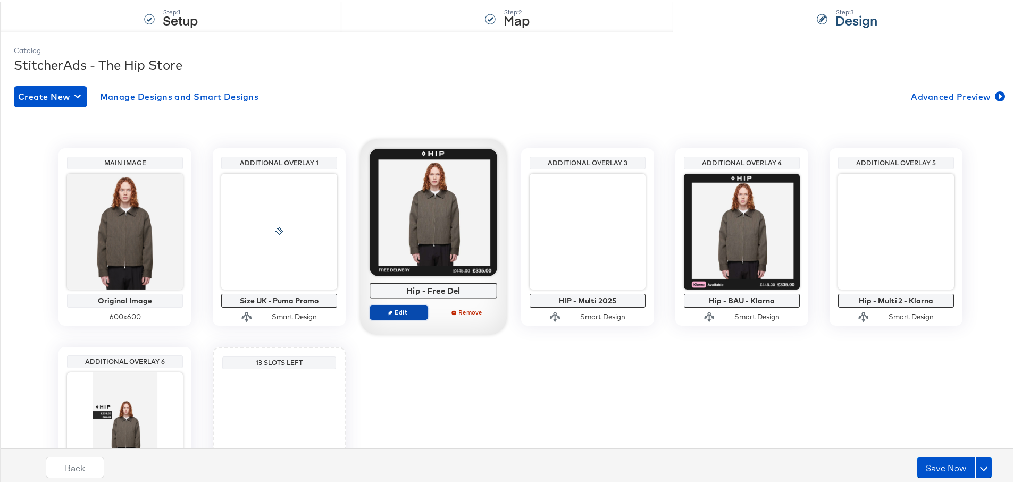
click at [400, 312] on span "Edit" at bounding box center [398, 310] width 49 height 8
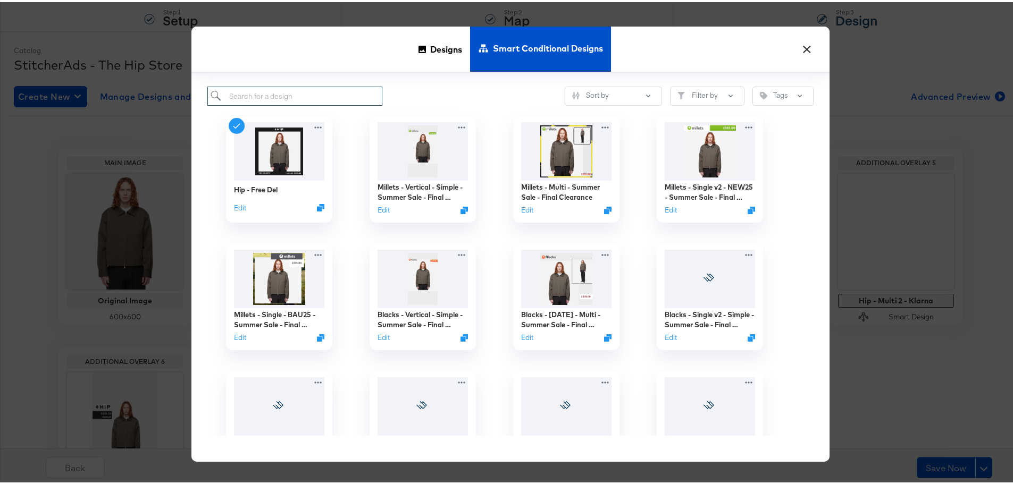
click at [294, 89] on input "search" at bounding box center [294, 95] width 175 height 20
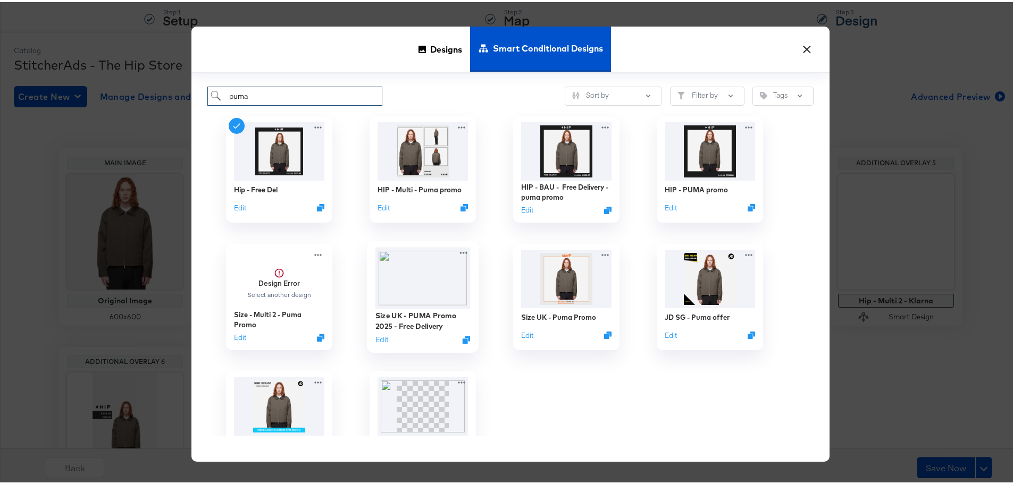
type input "puma"
click at [416, 285] on img at bounding box center [422, 276] width 95 height 61
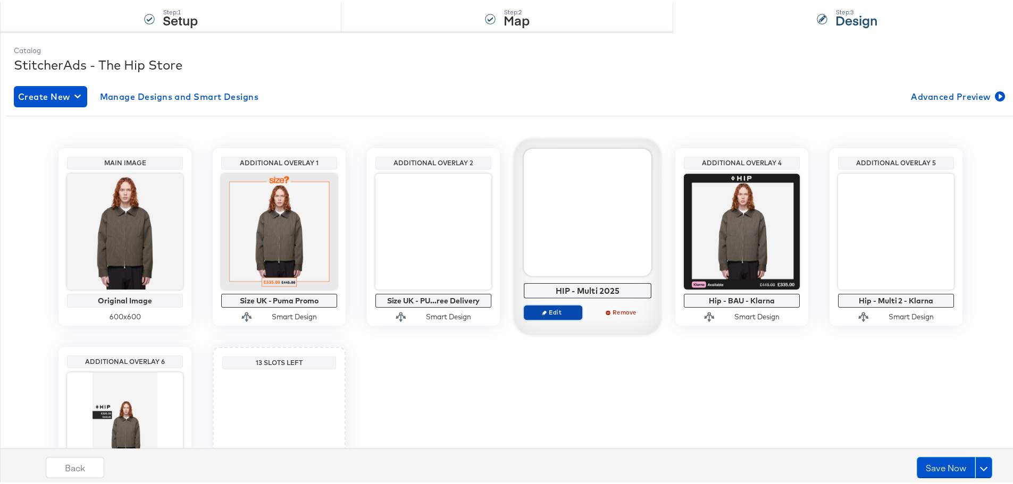
click at [552, 317] on button "Edit" at bounding box center [553, 310] width 59 height 15
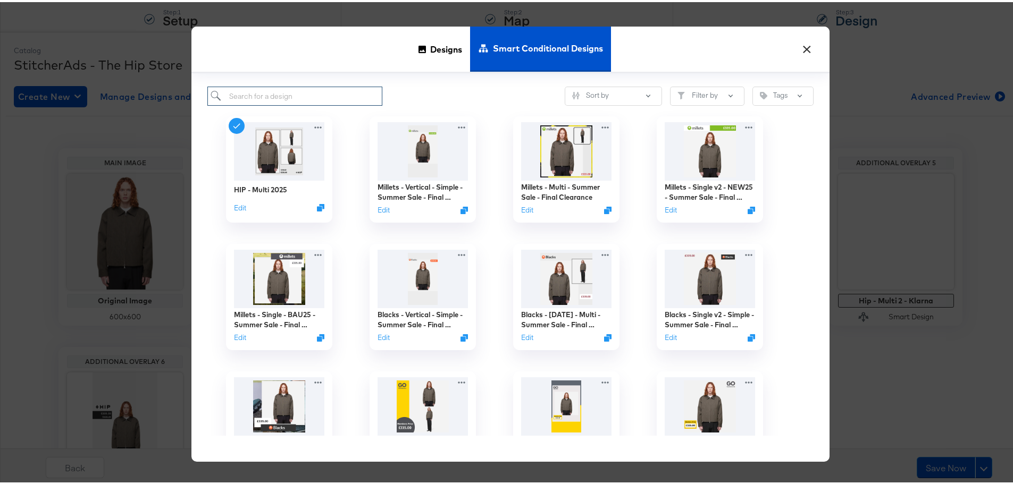
click at [331, 97] on input "search" at bounding box center [294, 95] width 175 height 20
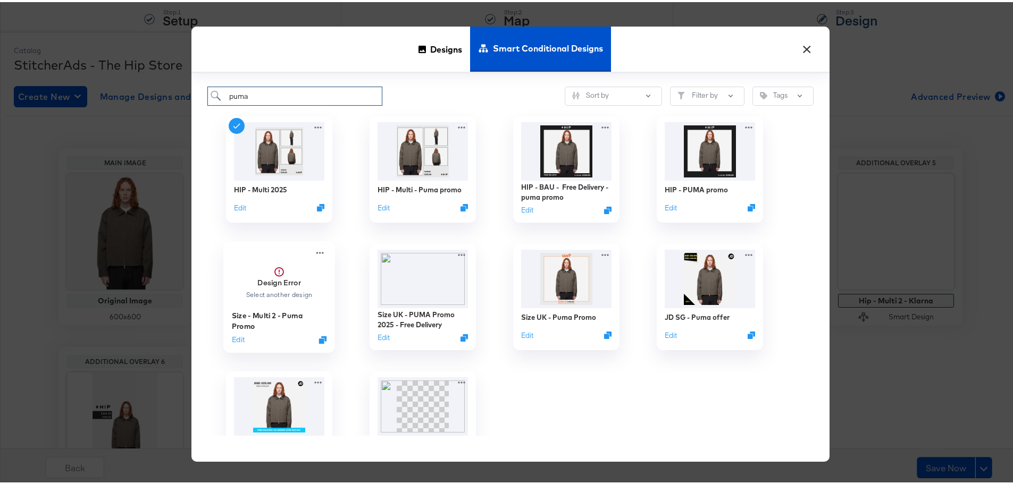
type input "puma"
click at [304, 286] on div "Design Error Select another design" at bounding box center [279, 280] width 68 height 32
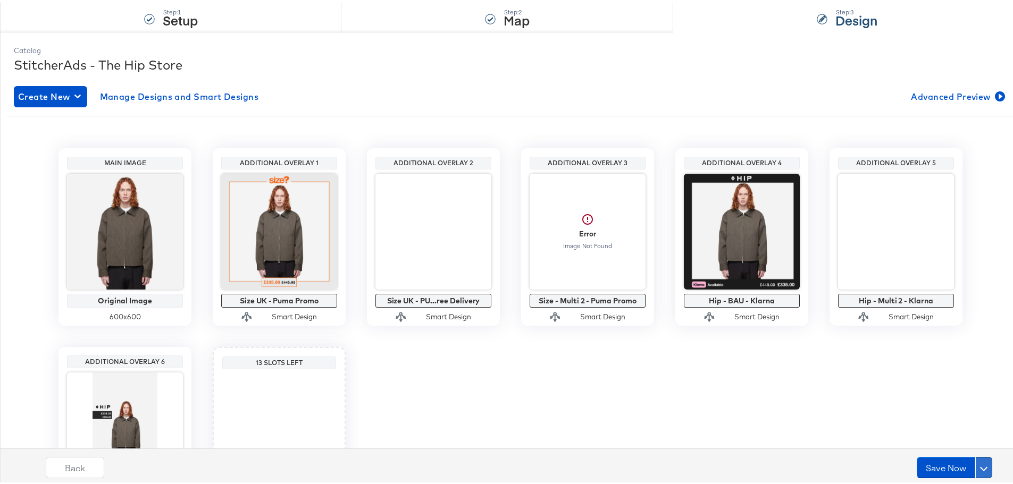
click at [979, 469] on button at bounding box center [983, 465] width 17 height 21
click at [934, 441] on div "Schedule Save" at bounding box center [958, 445] width 48 height 10
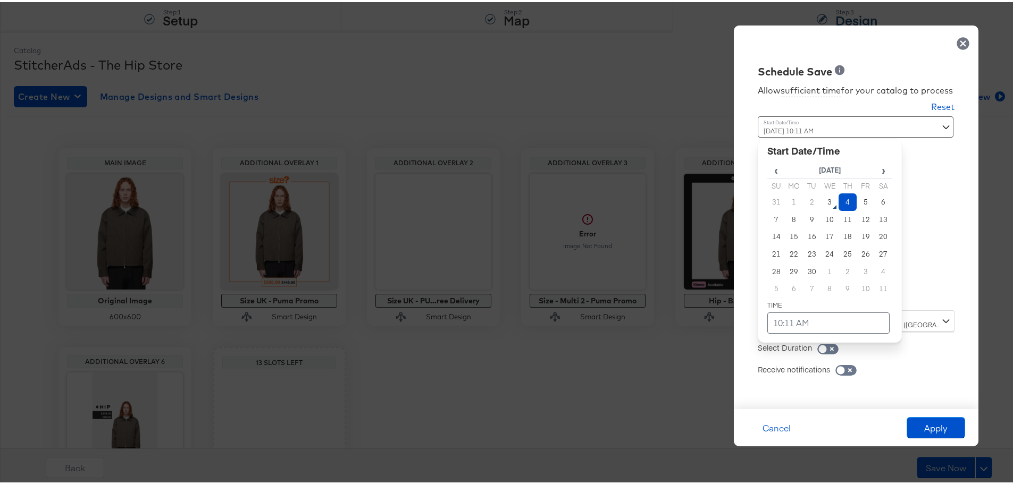
click at [834, 296] on div "[DATE] 10:11 AM ‹ [DATE] › Su Mo Tu We Th Fr Sa 31 1 2 3 4 5 6 7 8 9 10 11 12 1…" at bounding box center [830, 207] width 144 height 186
click at [824, 202] on td "3" at bounding box center [830, 200] width 18 height 18
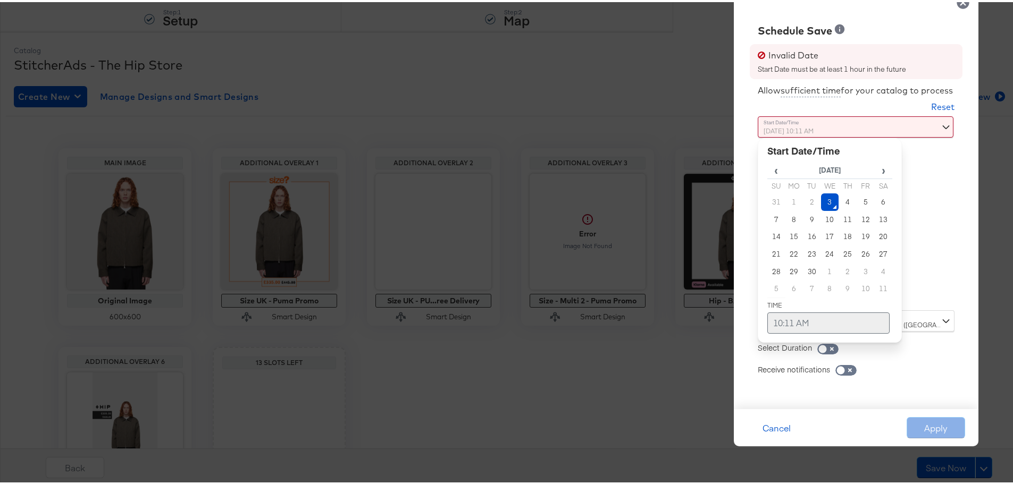
click at [782, 321] on td "10:11 AM" at bounding box center [828, 321] width 122 height 21
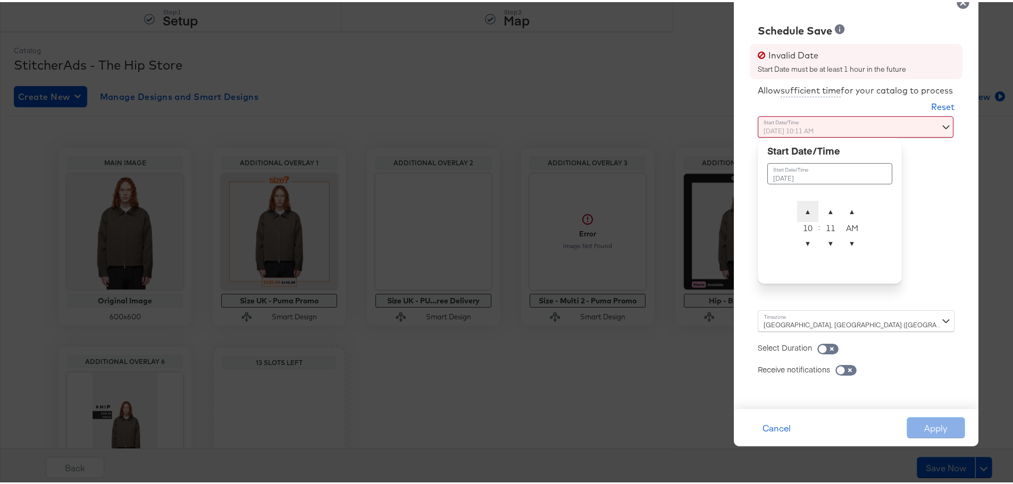
click at [801, 208] on span "▲" at bounding box center [807, 209] width 21 height 21
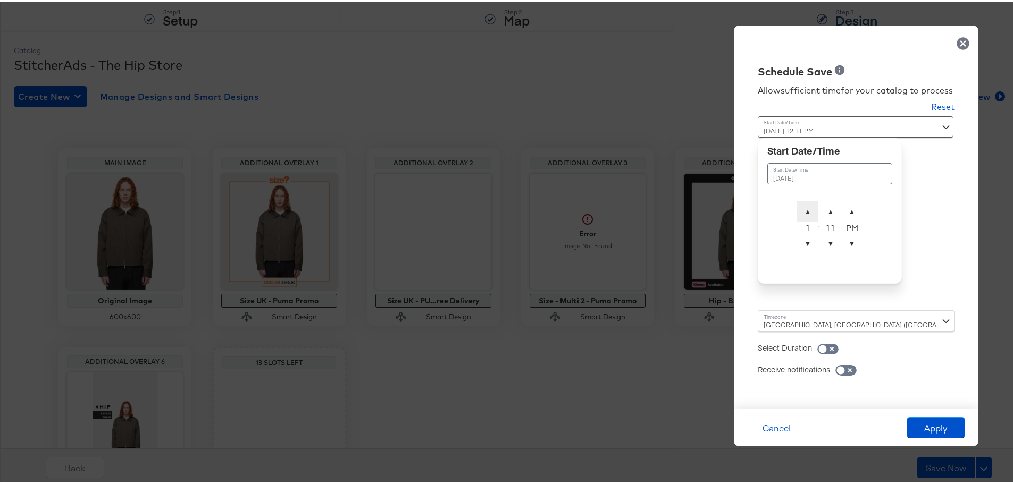
click at [801, 208] on span "▲" at bounding box center [807, 209] width 21 height 21
click at [820, 243] on span "▼" at bounding box center [830, 241] width 21 height 21
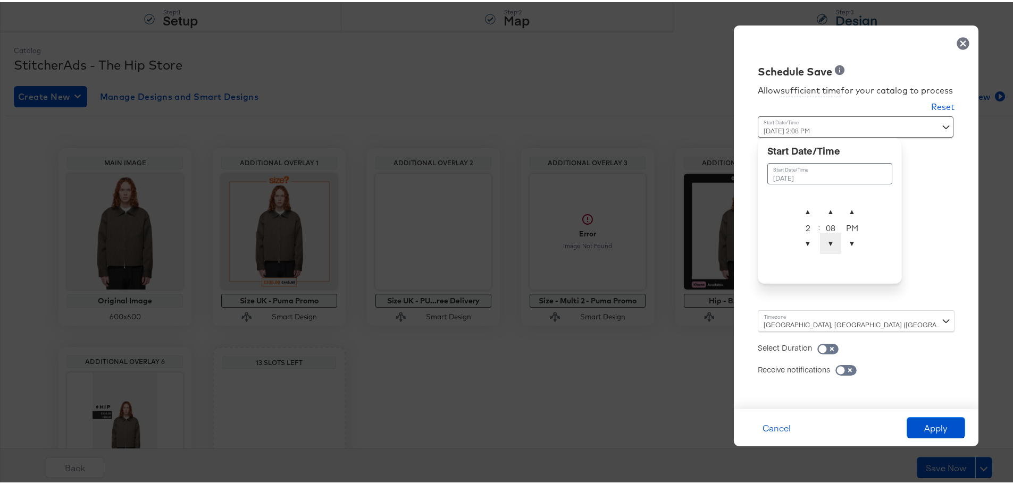
click at [820, 243] on span "▼" at bounding box center [830, 241] width 21 height 21
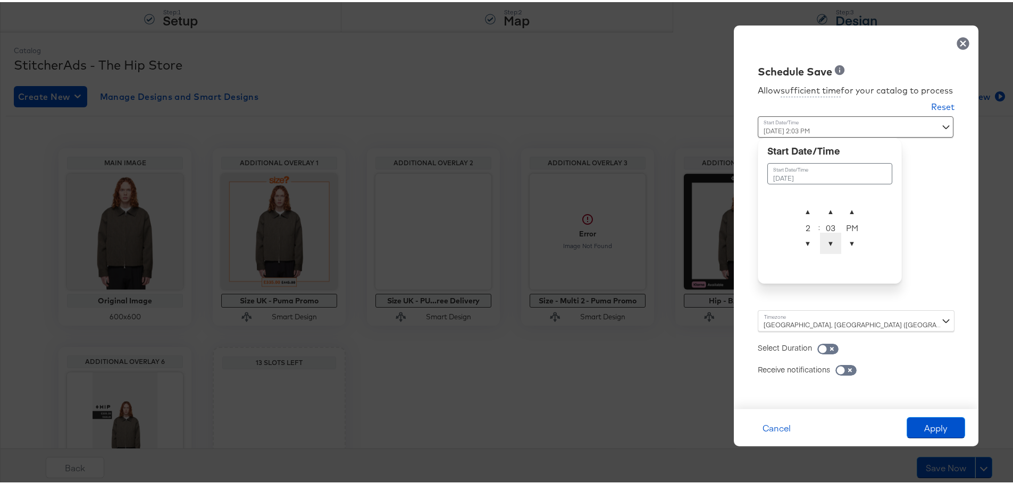
click at [820, 243] on span "▼" at bounding box center [830, 241] width 21 height 21
type input "[DATE] 2:00 PM"
click at [942, 230] on div "Allow sufficient time for your catalog to process Reset Time : [DATE] 2:00 PM S…" at bounding box center [856, 237] width 229 height 320
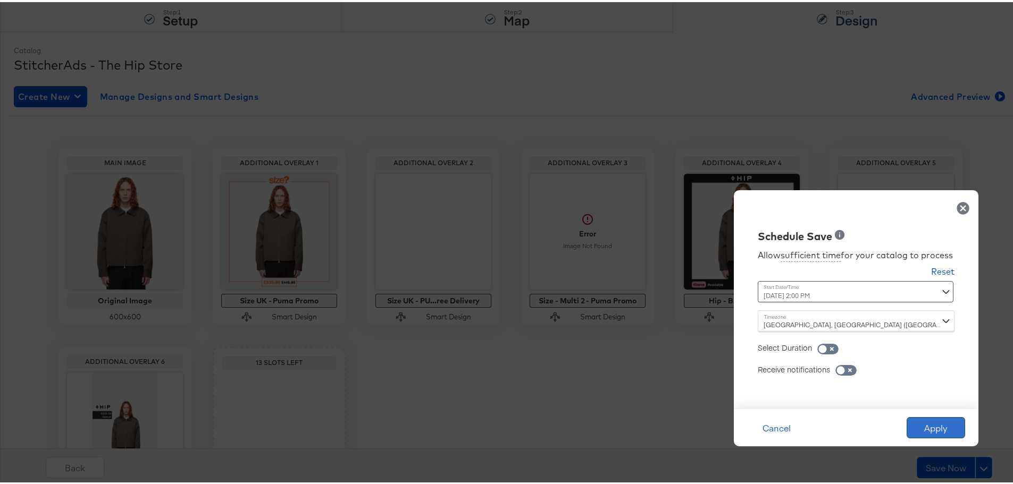
click at [920, 428] on button "Apply" at bounding box center [936, 425] width 59 height 21
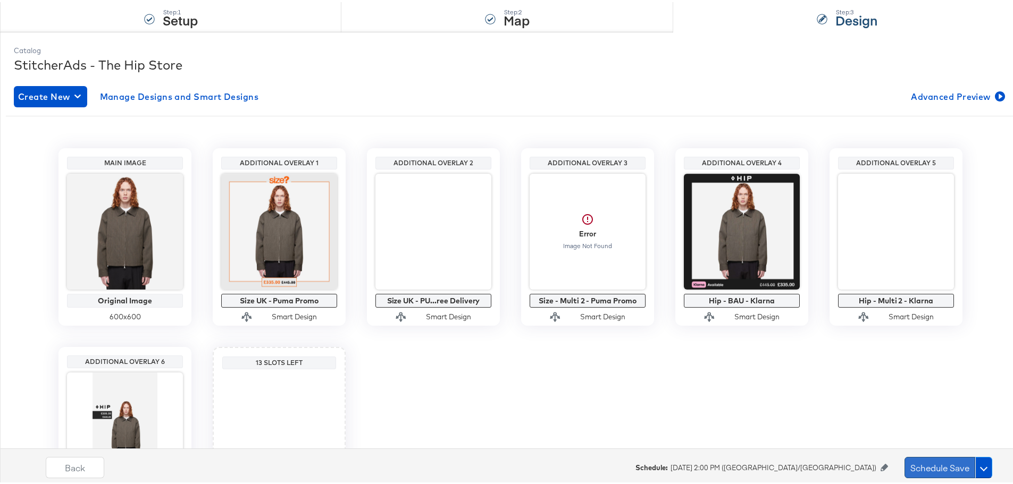
click at [914, 467] on button "Schedule Save" at bounding box center [940, 465] width 71 height 21
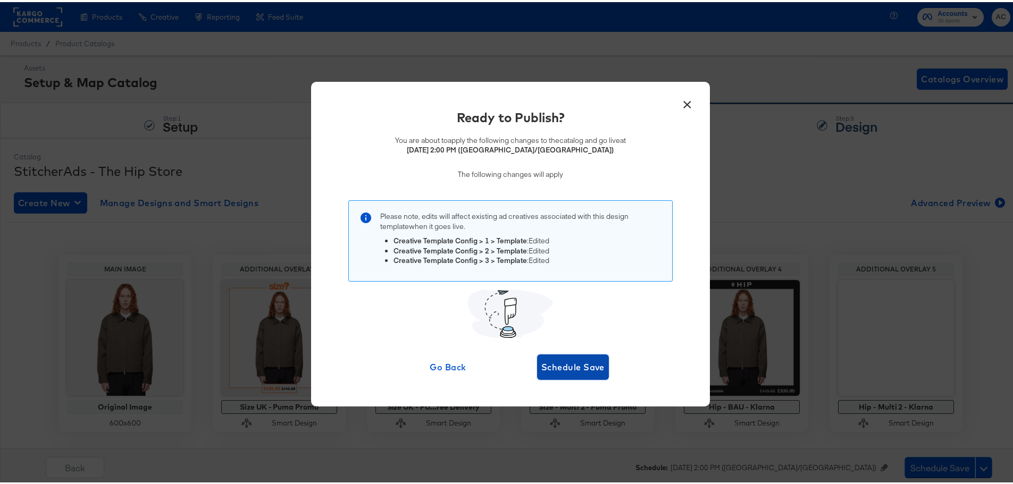
click at [570, 373] on button "Schedule Save" at bounding box center [573, 366] width 72 height 26
